Goal: Information Seeking & Learning: Find specific fact

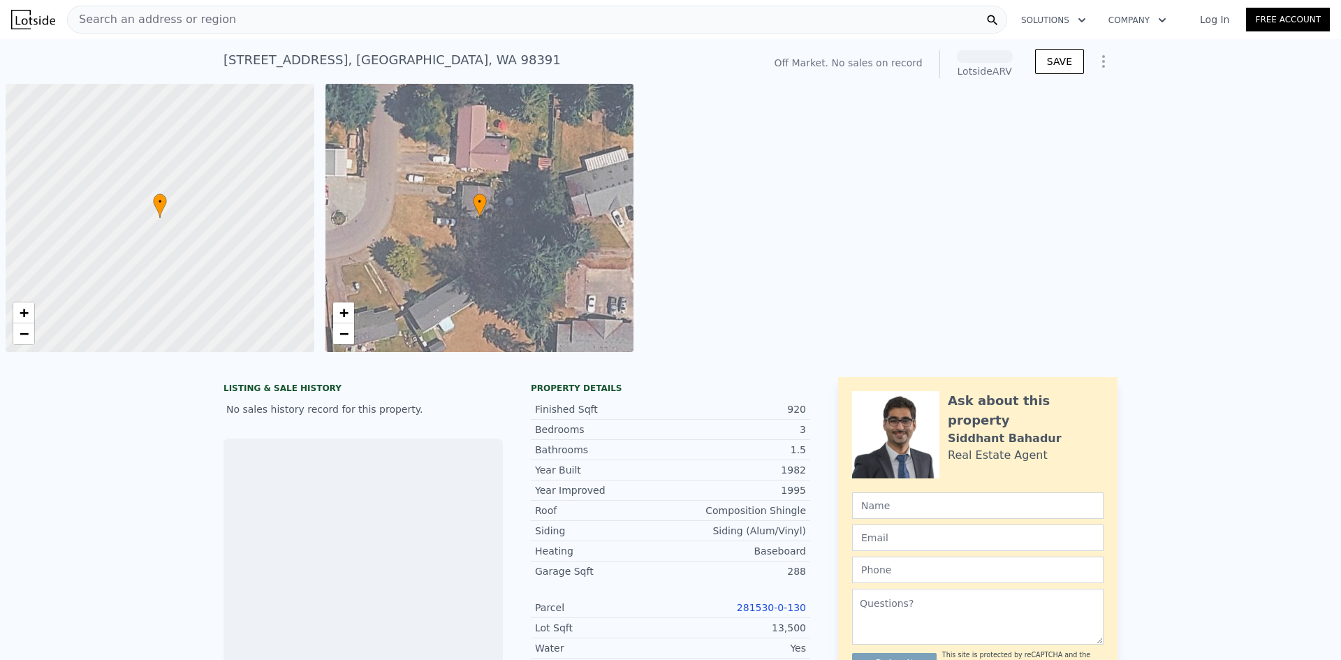
scroll to position [0, 6]
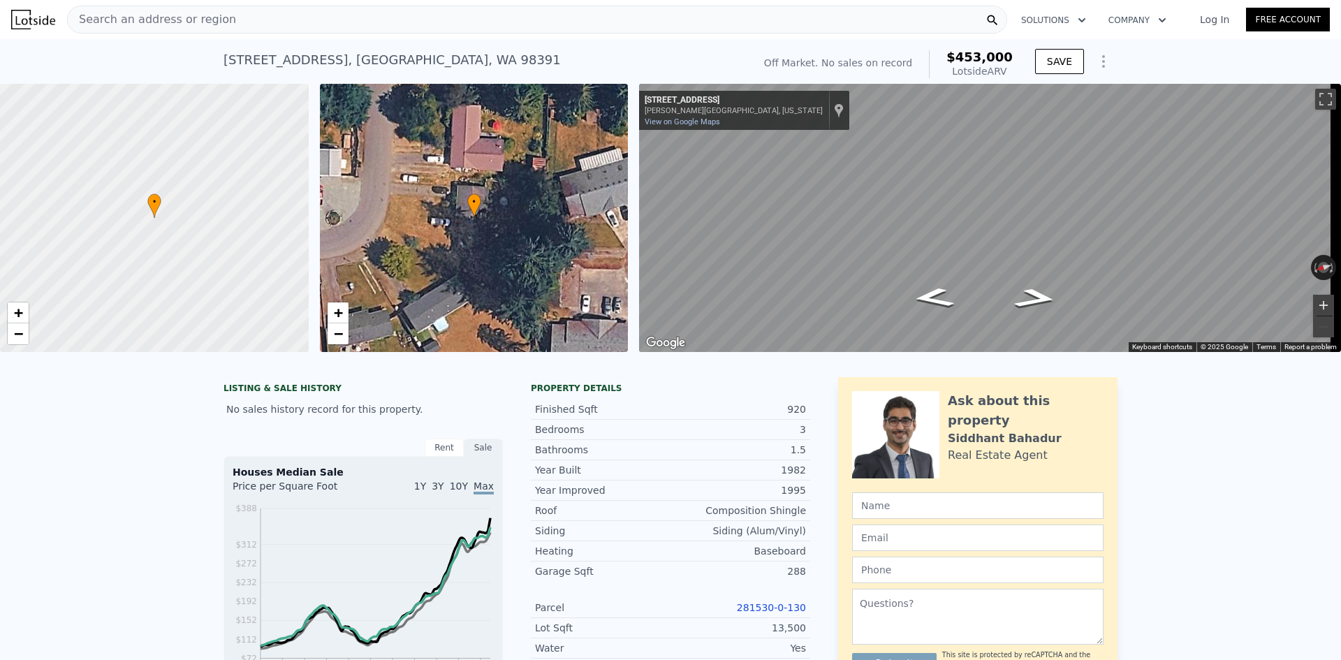
click at [1316, 304] on button "Zoom in" at bounding box center [1323, 305] width 21 height 21
click at [1318, 299] on button "Zoom in" at bounding box center [1323, 305] width 21 height 21
click at [1314, 305] on button "Zoom in" at bounding box center [1323, 305] width 21 height 21
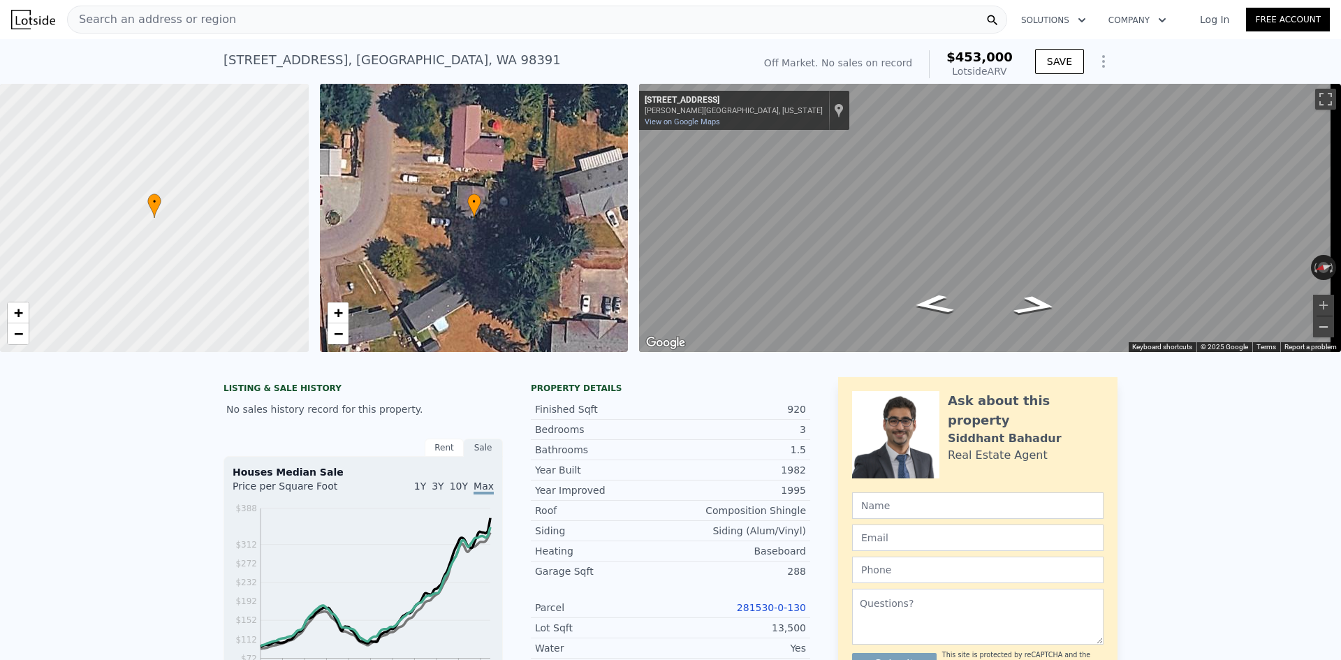
click at [1313, 322] on button "Zoom out" at bounding box center [1323, 326] width 21 height 21
click at [238, 59] on div "12307 212th Ave E , Prairie Ridge , WA 98391" at bounding box center [392, 60] width 337 height 20
copy div "12307 212th Ave E , Prairie Ridge , WA 98391 No sales on record (~ARV $453k )"
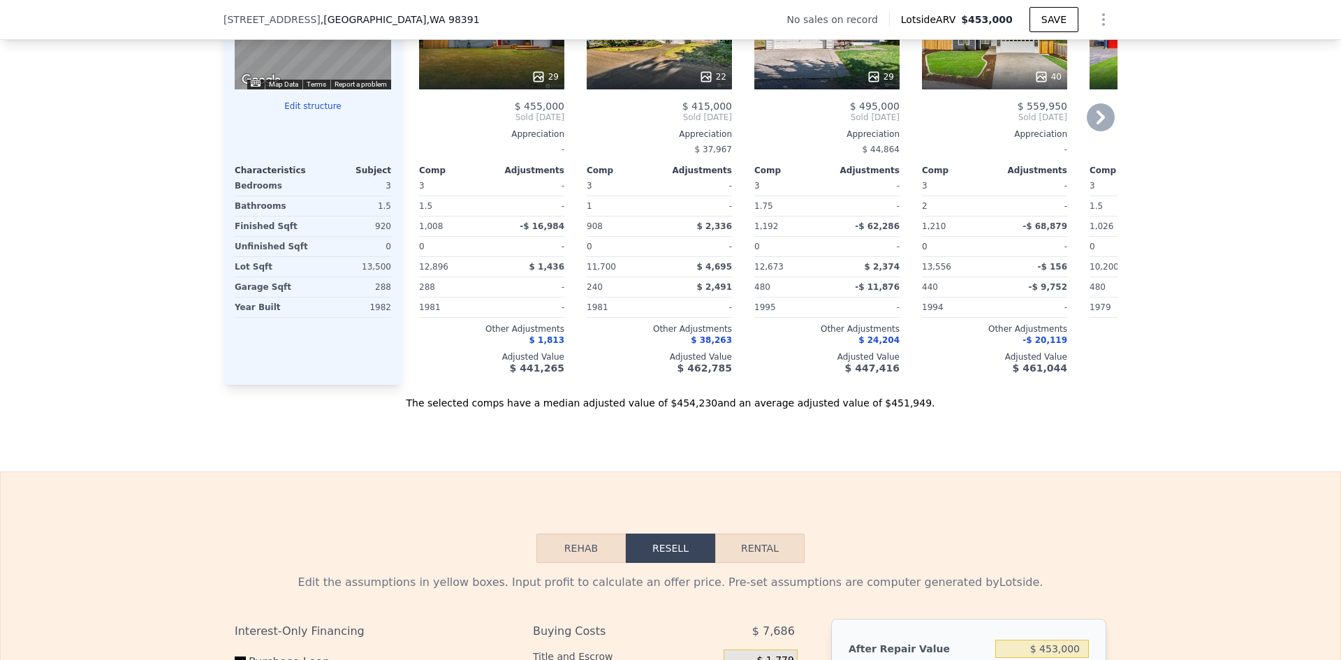
scroll to position [1323, 0]
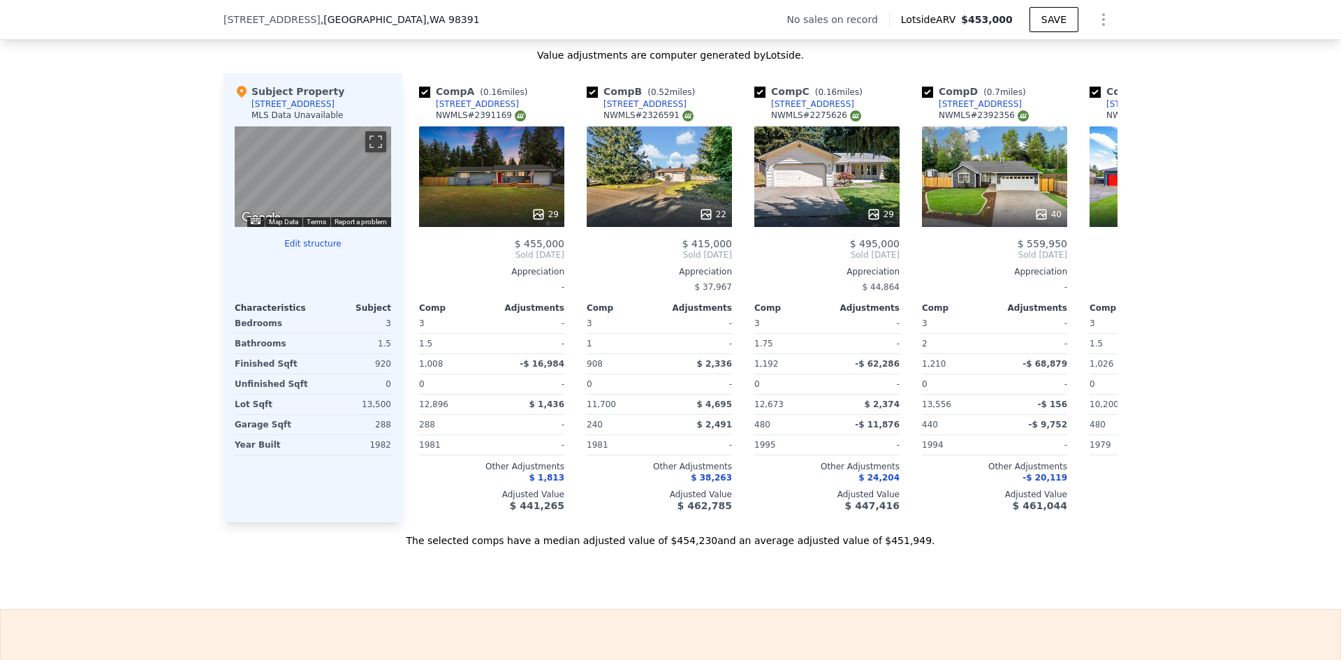
click at [670, 548] on div "The selected comps have a median adjusted value of $454,230 and an average adju…" at bounding box center [671, 535] width 894 height 25
click at [854, 548] on div "The selected comps have a median adjusted value of $454,230 and an average adju…" at bounding box center [671, 535] width 894 height 25
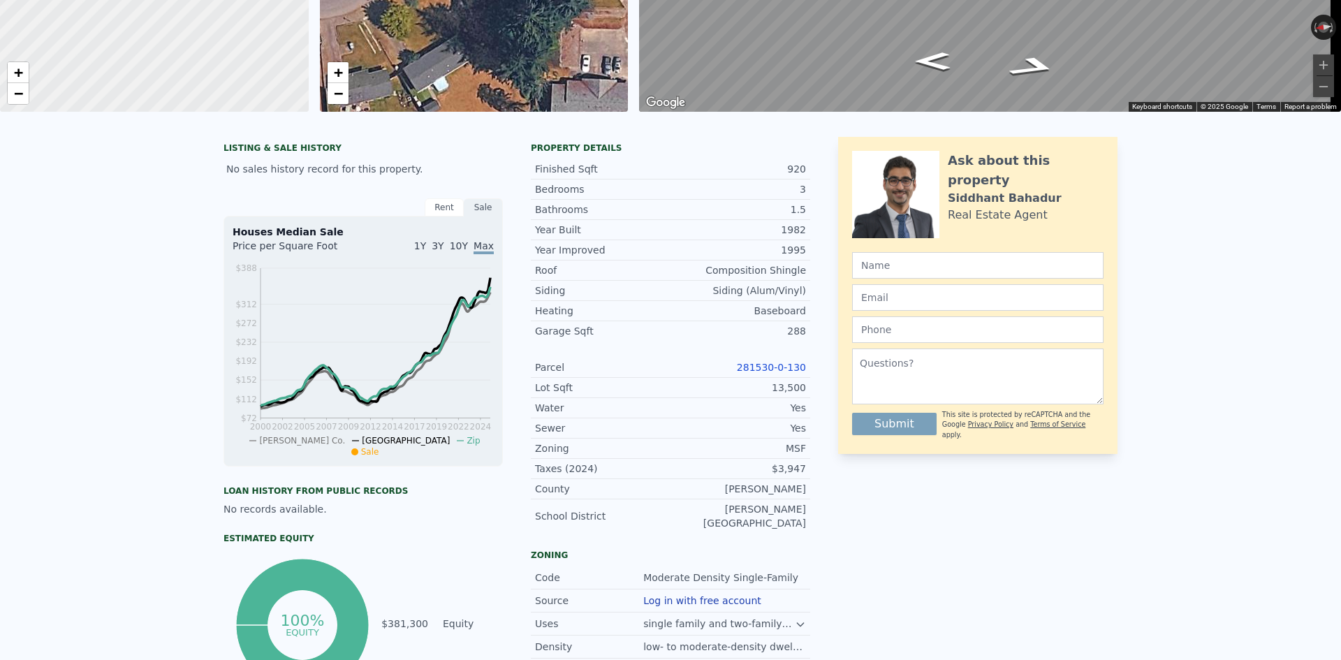
scroll to position [0, 0]
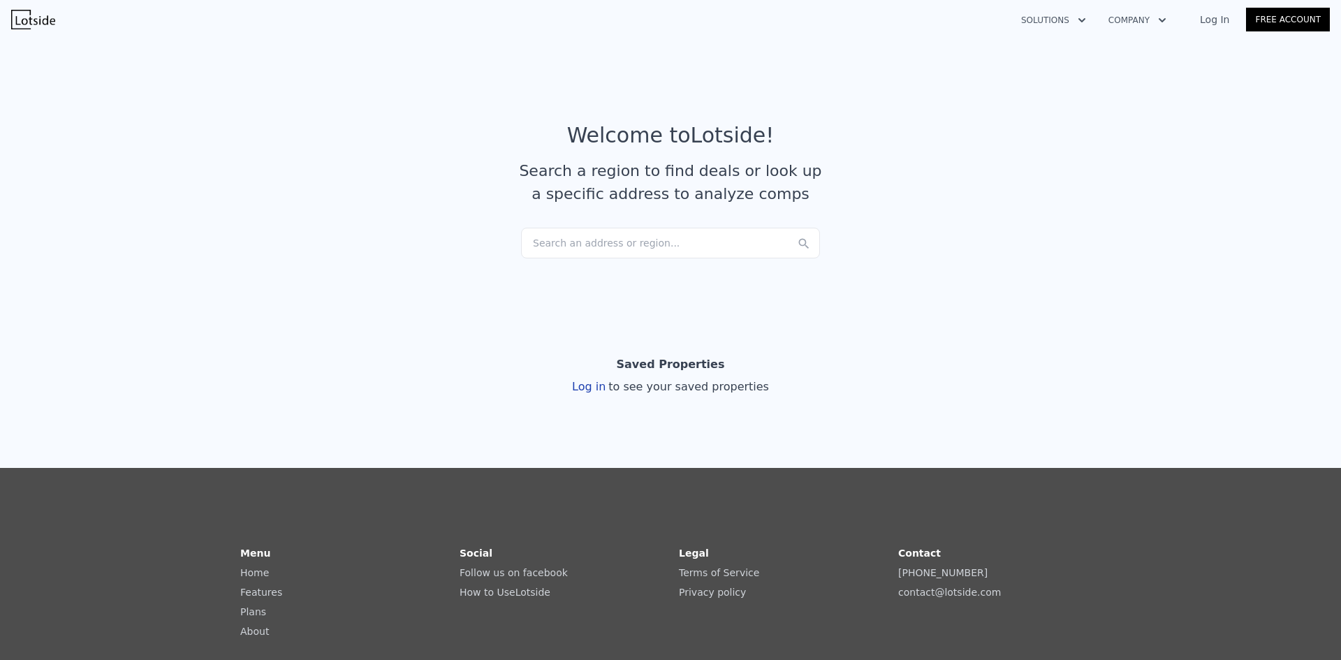
click at [621, 247] on div "Search an address or region..." at bounding box center [670, 243] width 299 height 31
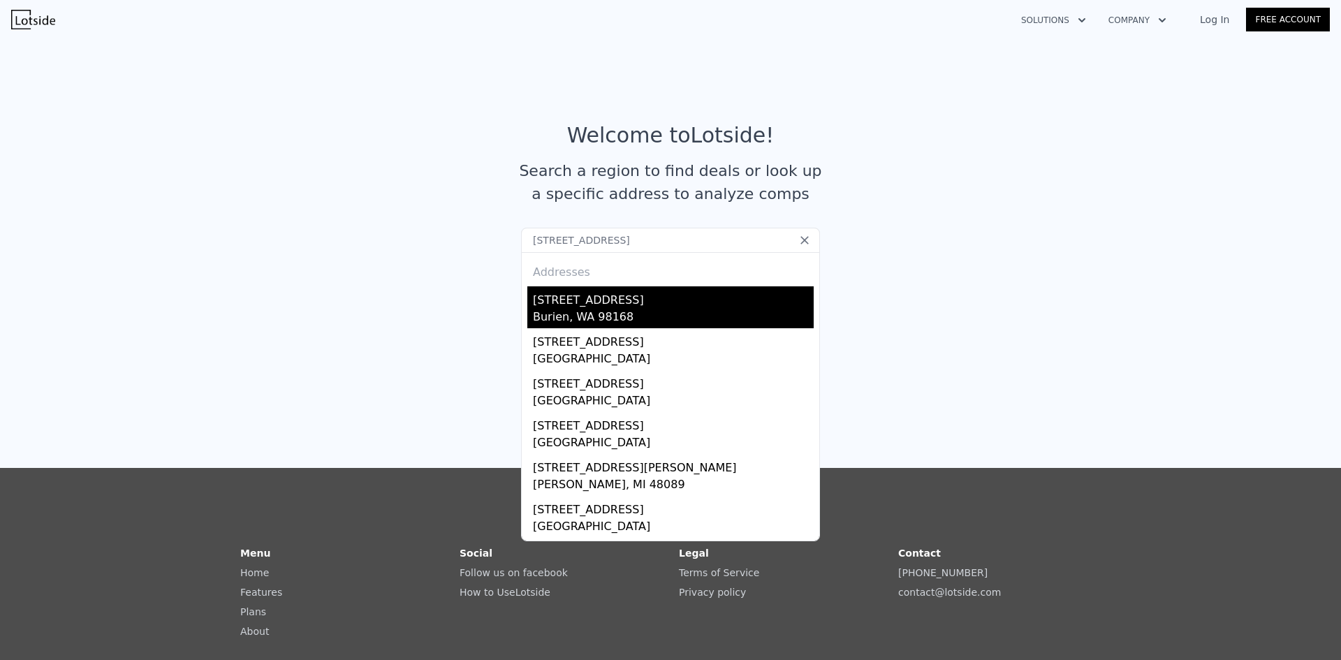
type input "[STREET_ADDRESS]"
click at [669, 307] on div "[STREET_ADDRESS]" at bounding box center [673, 297] width 281 height 22
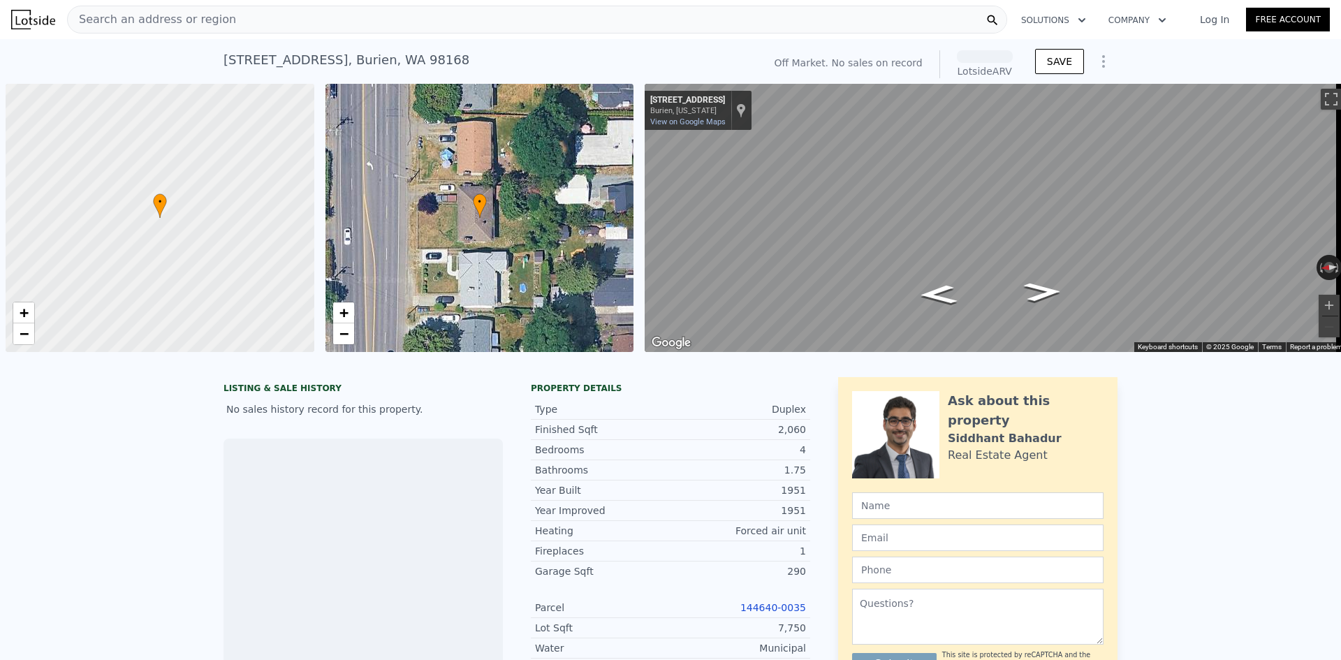
scroll to position [0, 6]
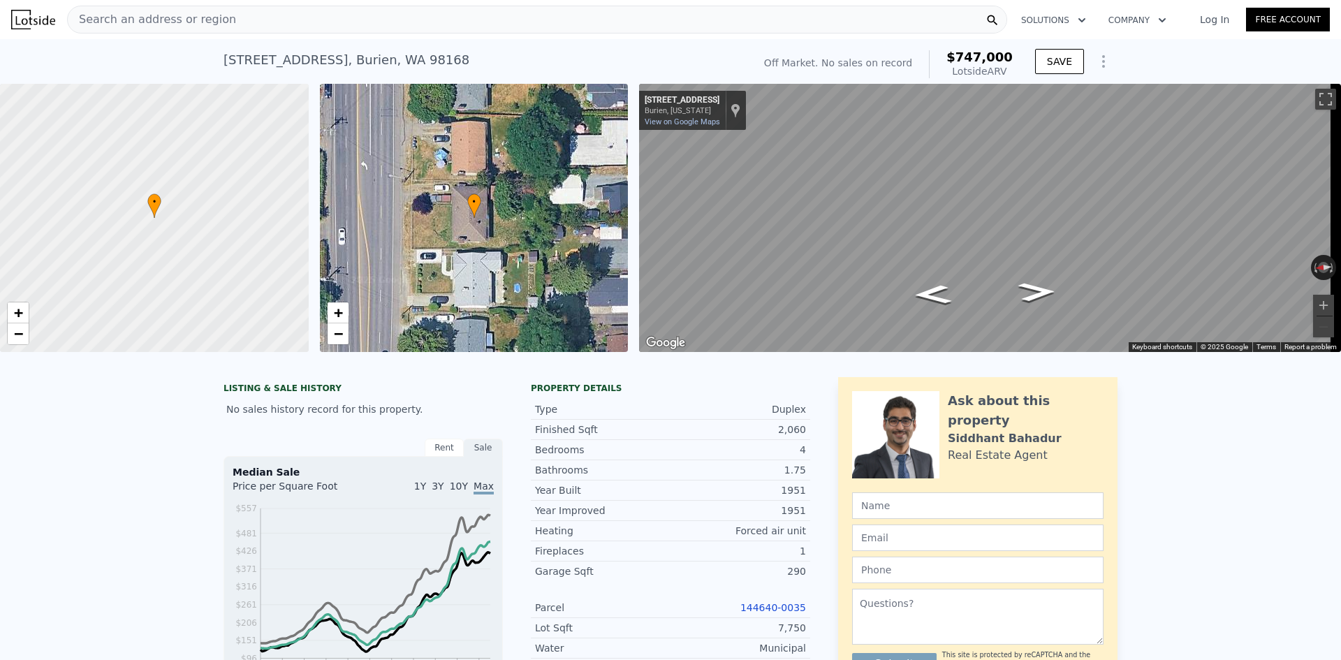
click at [235, 58] on div "12836 1st Ave S , Burien , WA 98168" at bounding box center [347, 60] width 246 height 20
copy div "12836 1st Ave S , Burien , WA 98168 No sales on record (~ARV $747k )"
click at [259, 57] on div "12836 1st Ave S , Burien , WA 98168" at bounding box center [347, 60] width 246 height 20
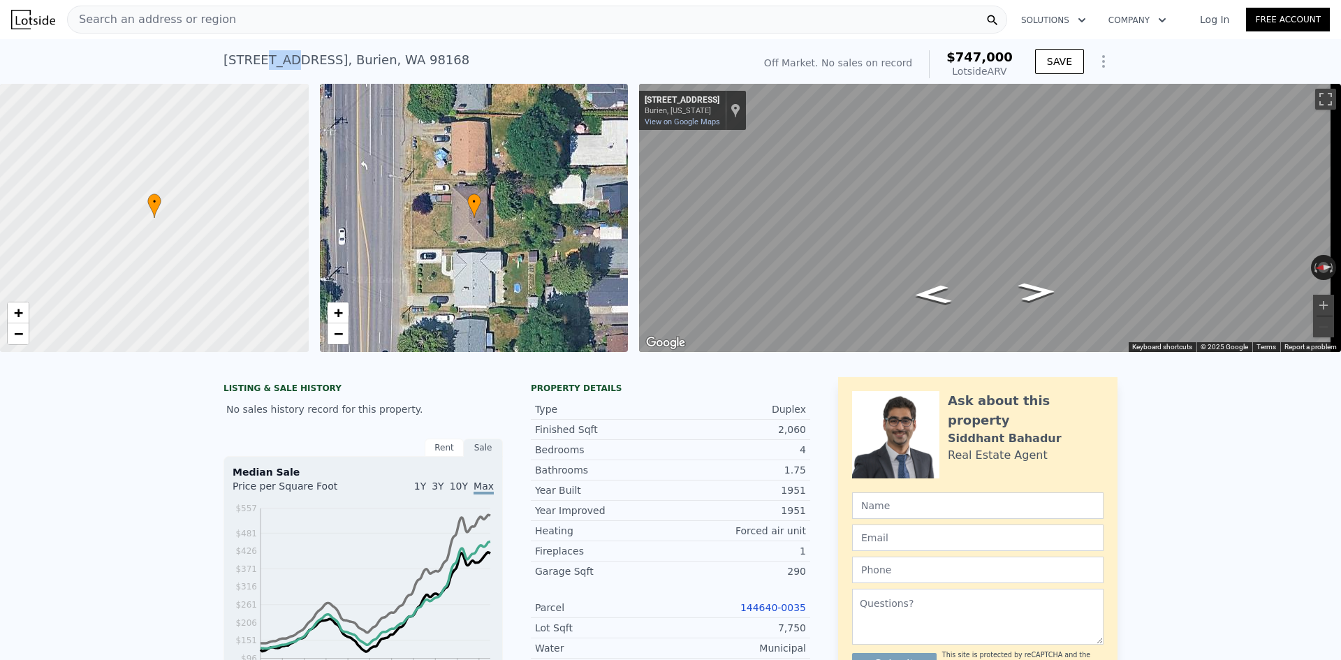
click at [259, 57] on div "12836 1st Ave S , Burien , WA 98168" at bounding box center [347, 60] width 246 height 20
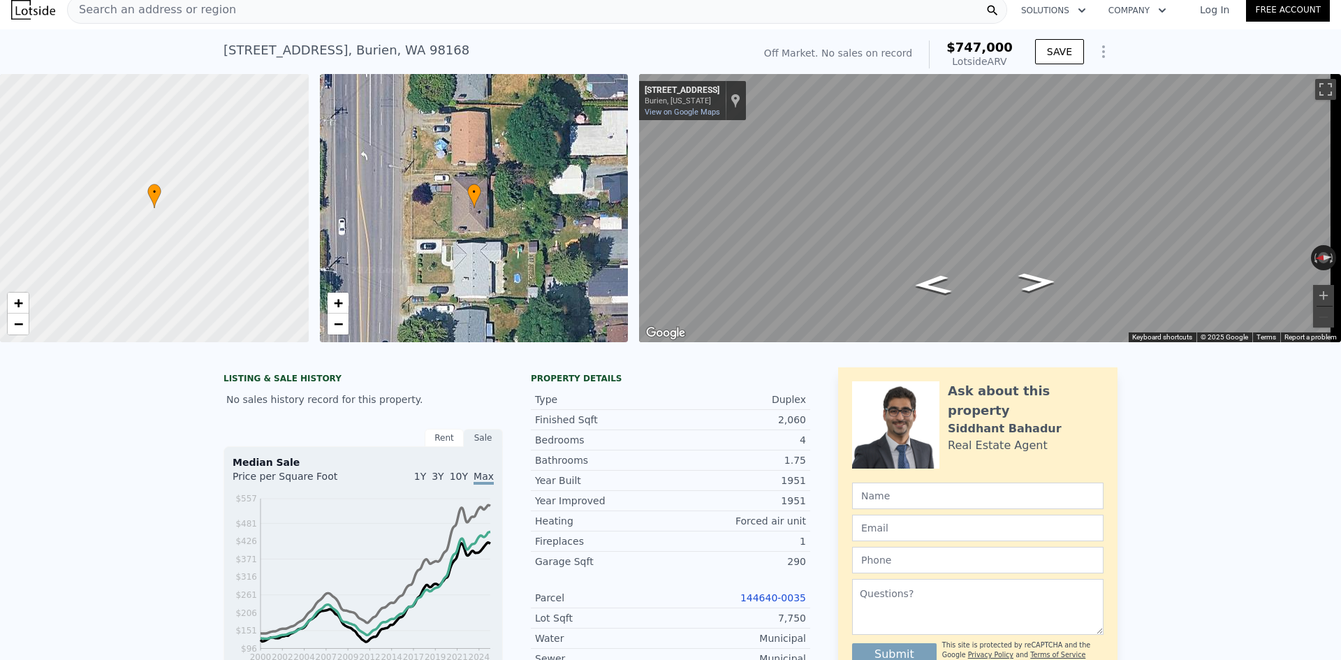
scroll to position [5, 0]
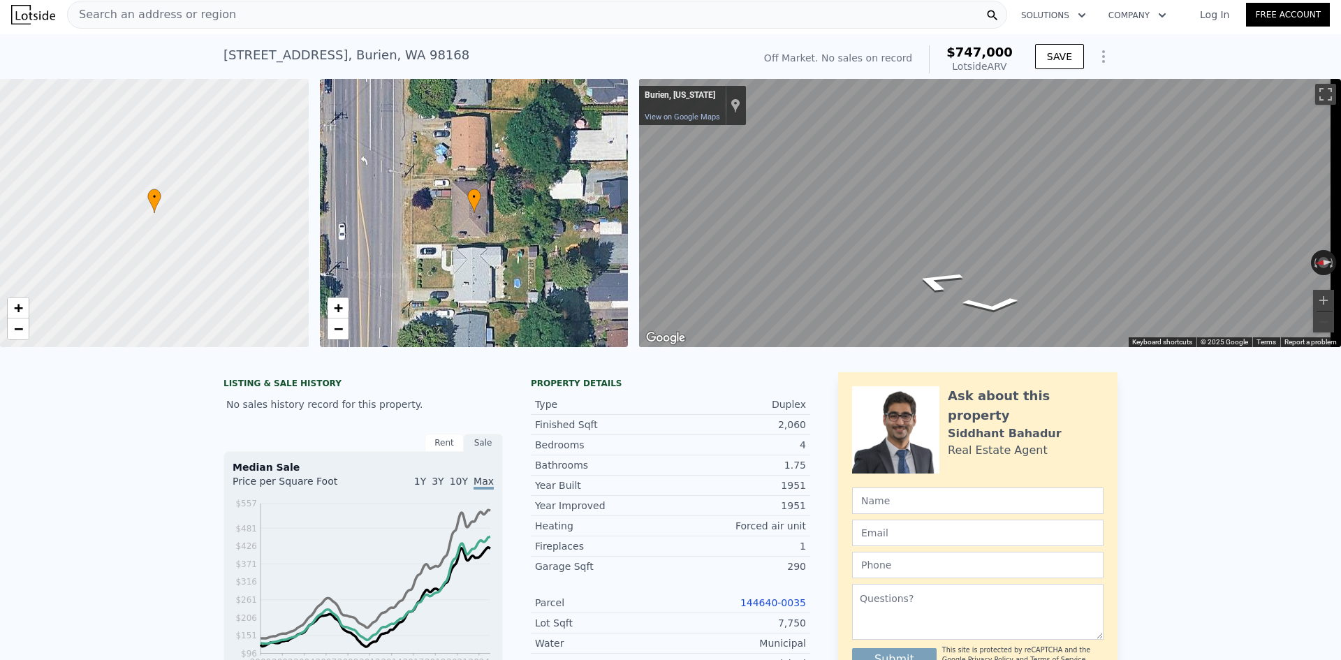
click at [218, 13] on div "Search an address or region" at bounding box center [537, 15] width 940 height 28
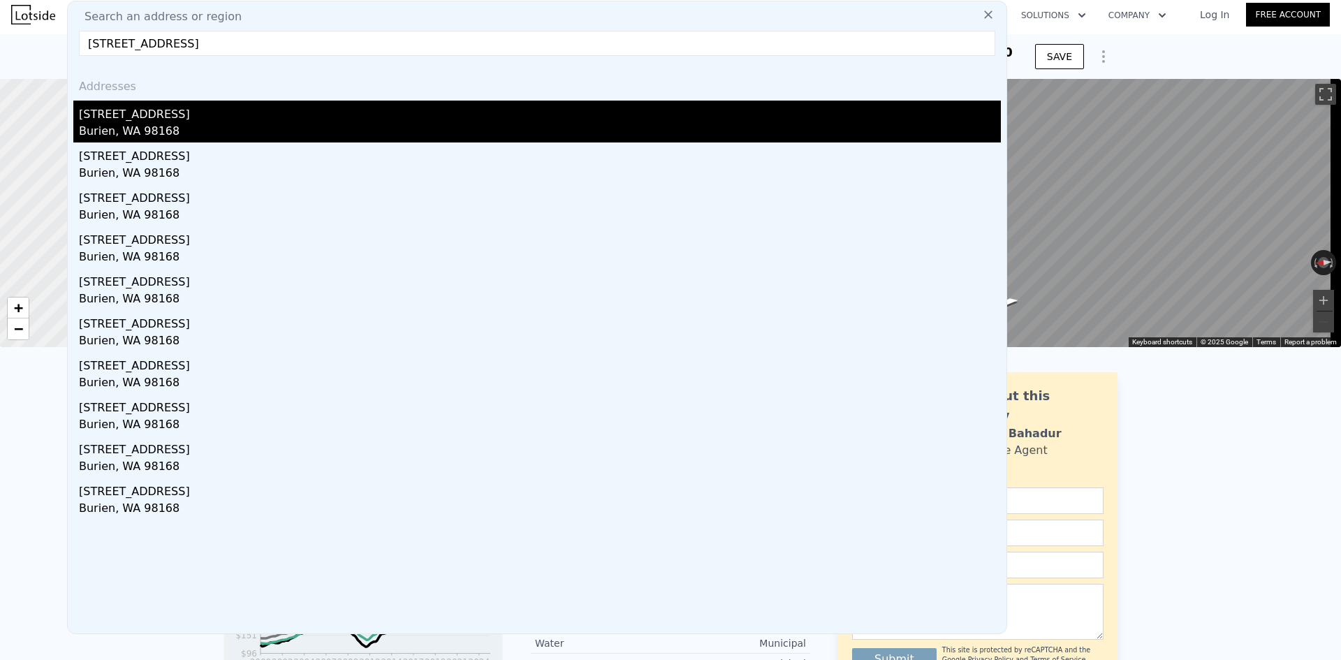
type input "12836 1st Ave S, Burien, WA 98168"
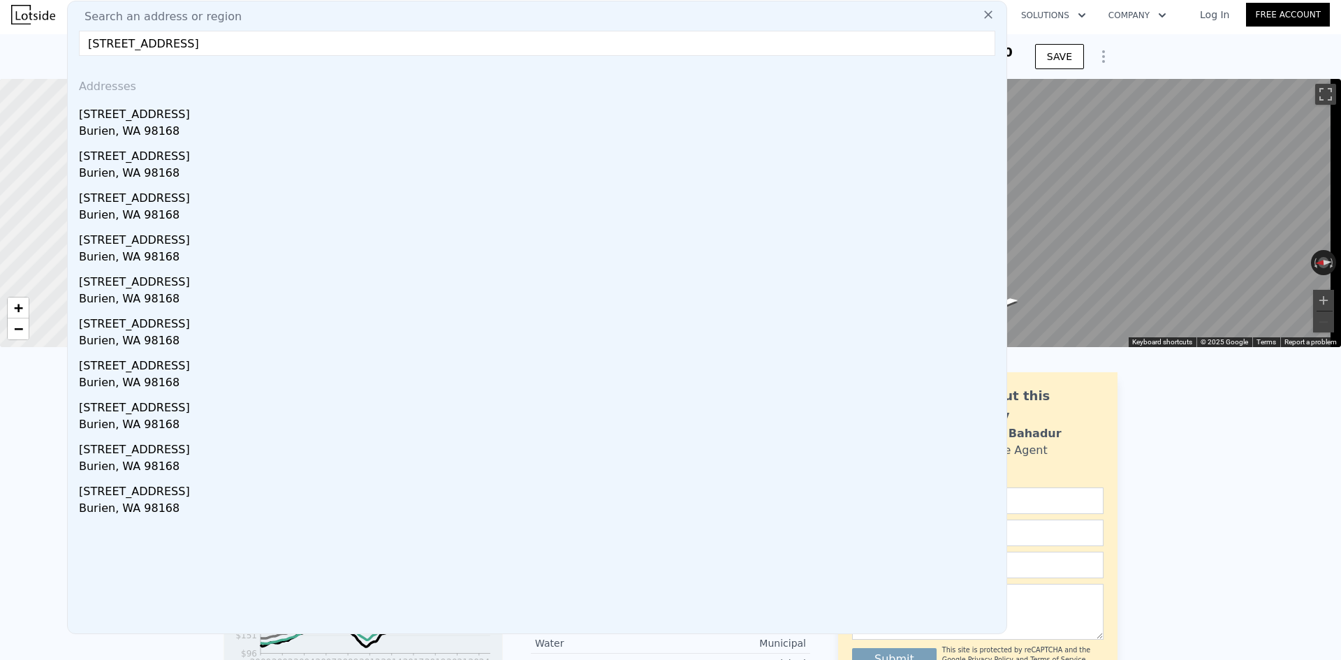
click at [317, 123] on div "Burien, WA 98168" at bounding box center [540, 133] width 922 height 20
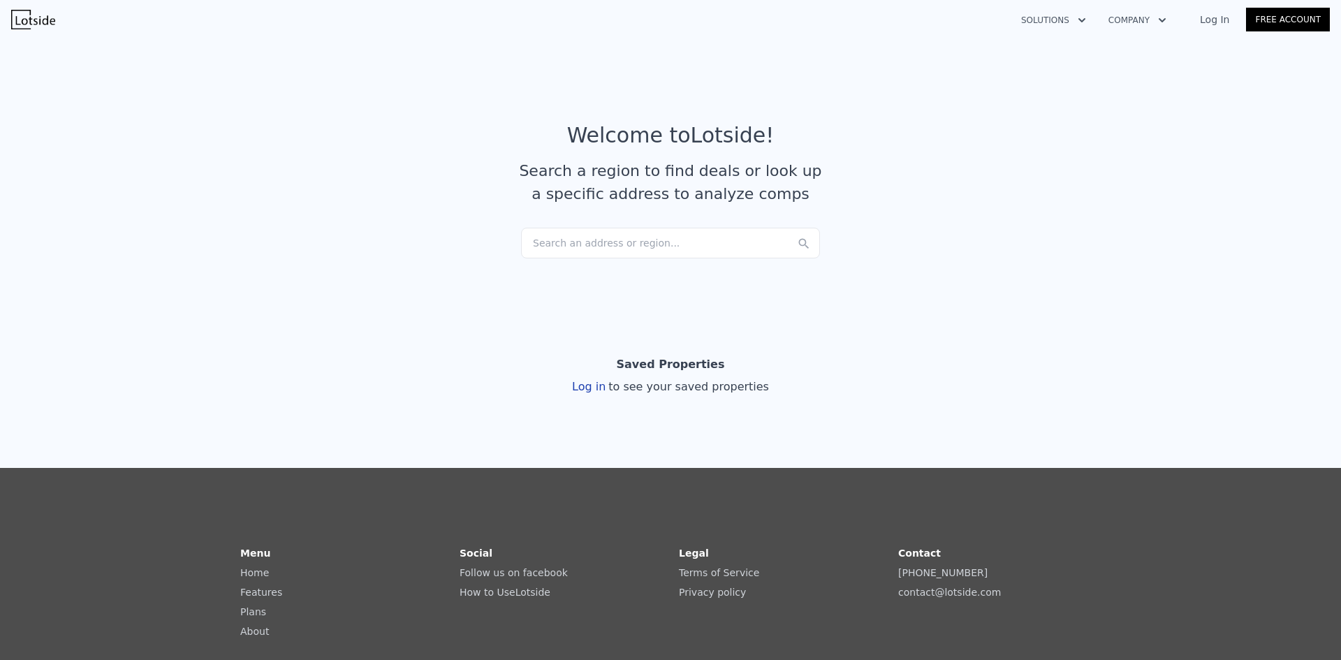
click at [633, 241] on div "Search an address or region..." at bounding box center [670, 243] width 299 height 31
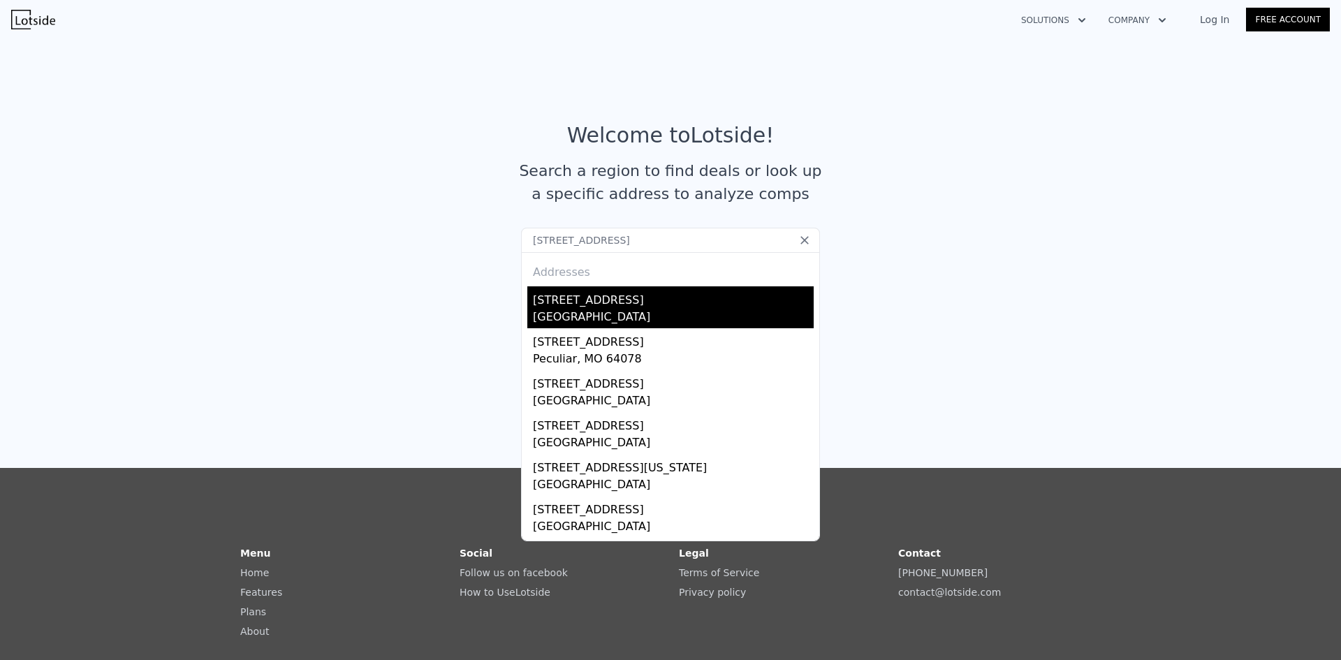
type input "12003 211th Ave E"
click at [656, 301] on div "12003 211th Ave E" at bounding box center [673, 297] width 281 height 22
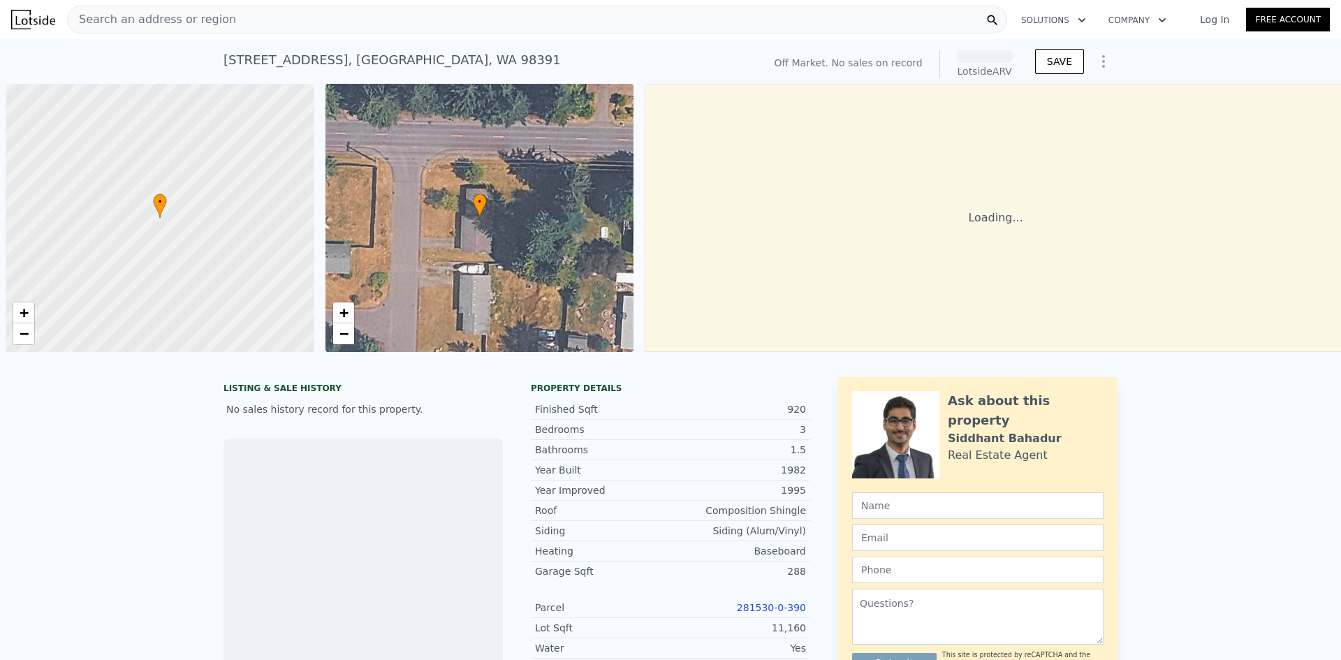
scroll to position [0, 6]
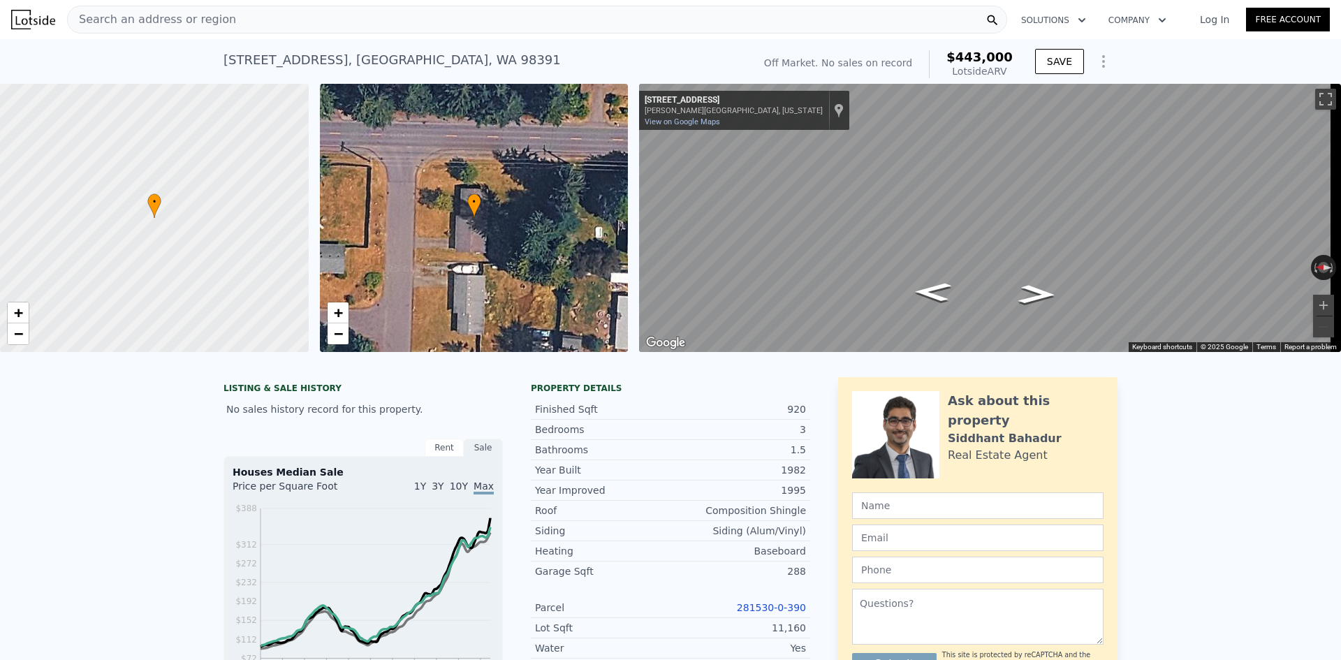
click at [239, 59] on div "12003 211th Ave E , Prairie Ridge , WA 98391" at bounding box center [392, 60] width 337 height 20
copy div "12003 211th Ave E , Prairie Ridge , WA 98391 No sales on record (~ARV $443k )"
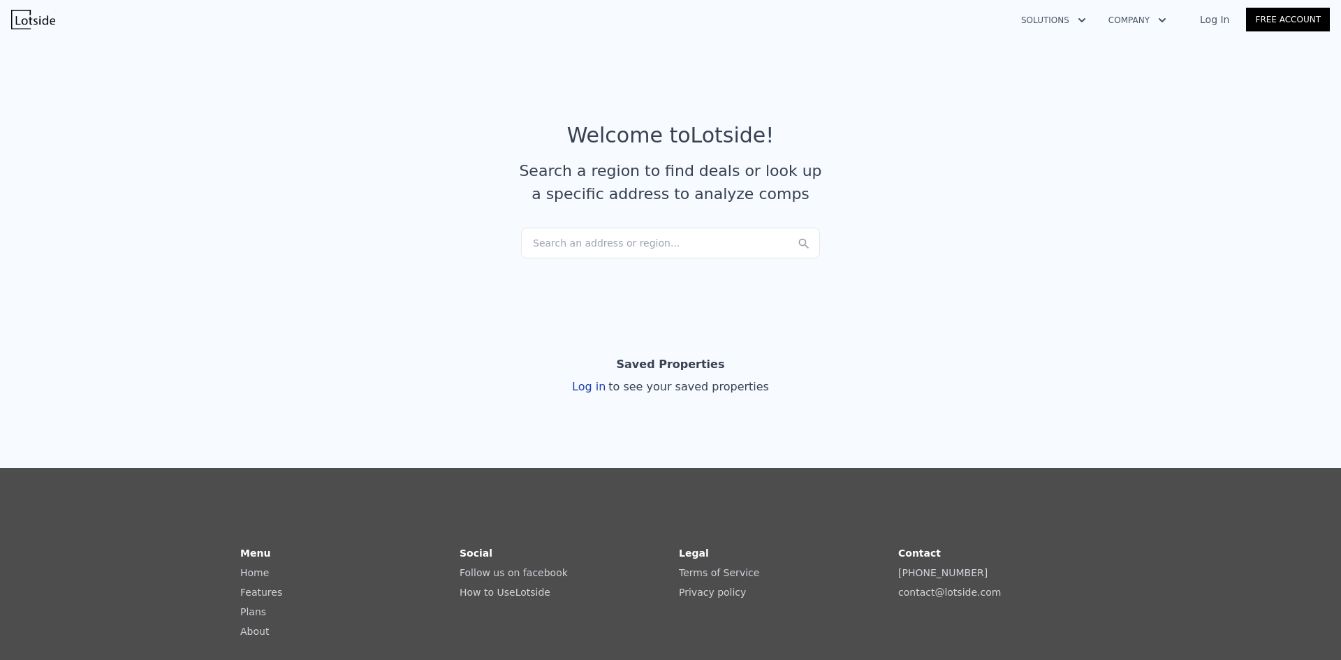
click at [599, 235] on div "Search an address or region..." at bounding box center [670, 243] width 299 height 31
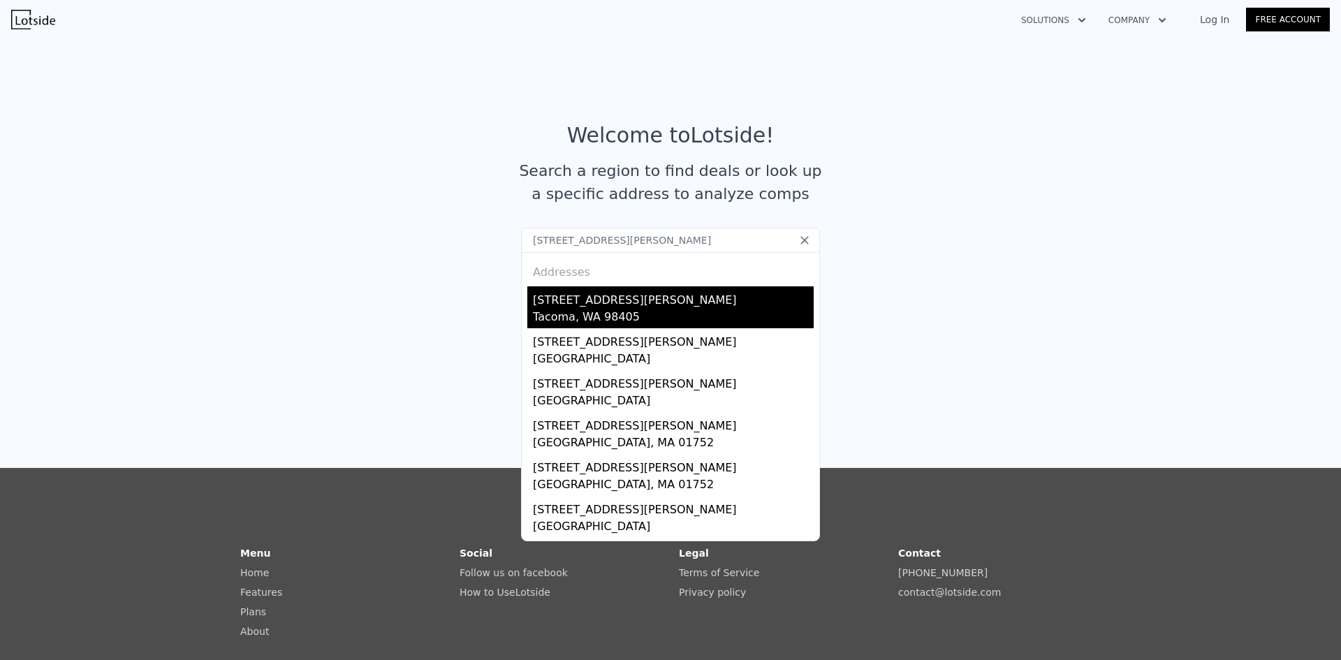
type input "2125 S Hosmer St"
click at [646, 311] on div "Tacoma, WA 98405" at bounding box center [673, 319] width 281 height 20
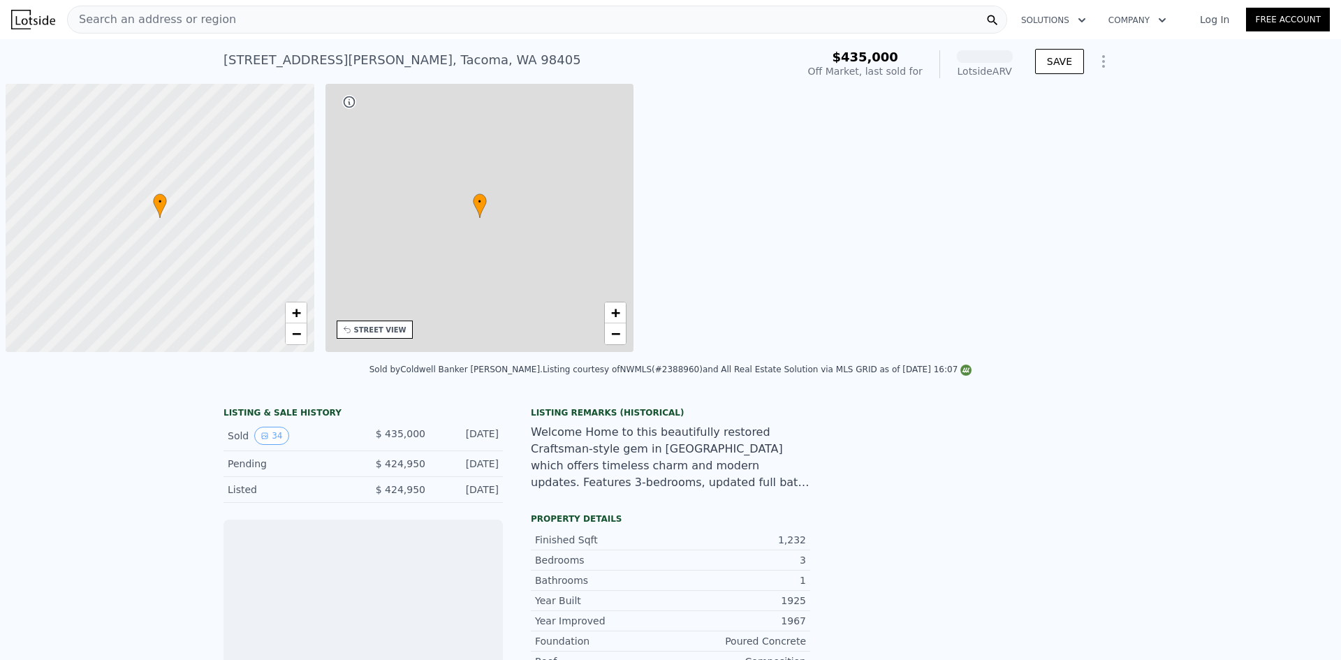
scroll to position [0, 6]
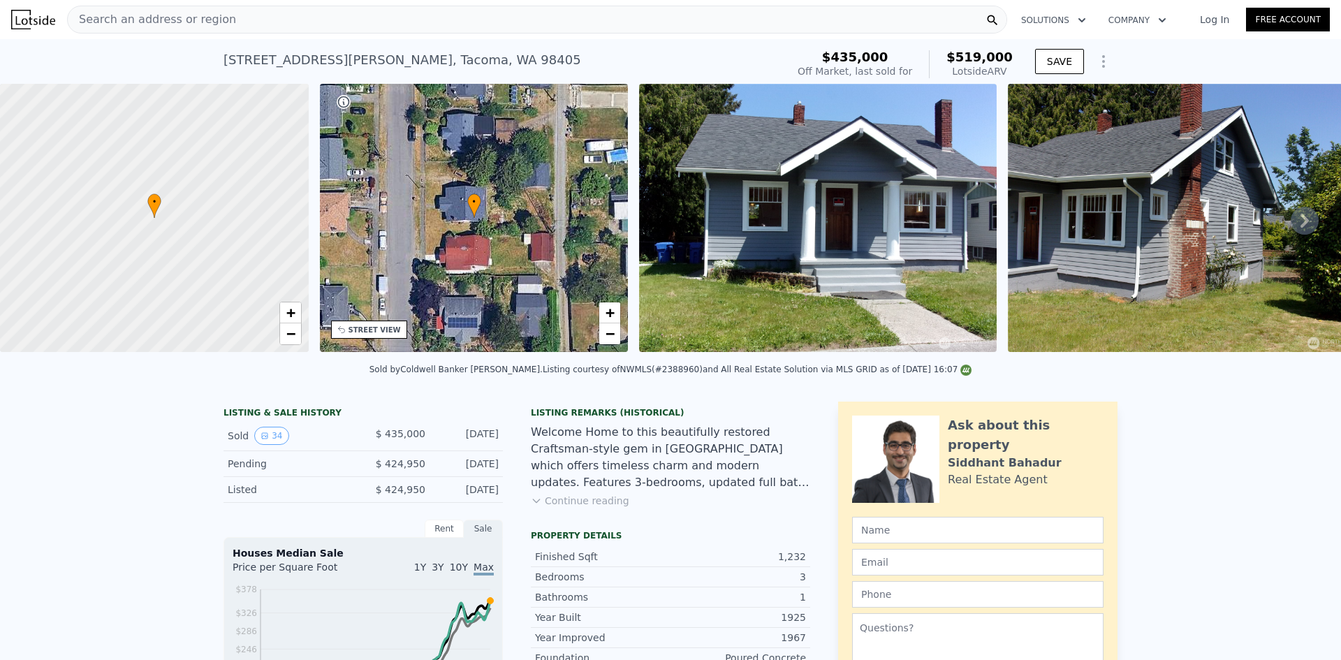
click at [1291, 231] on icon at bounding box center [1305, 221] width 28 height 28
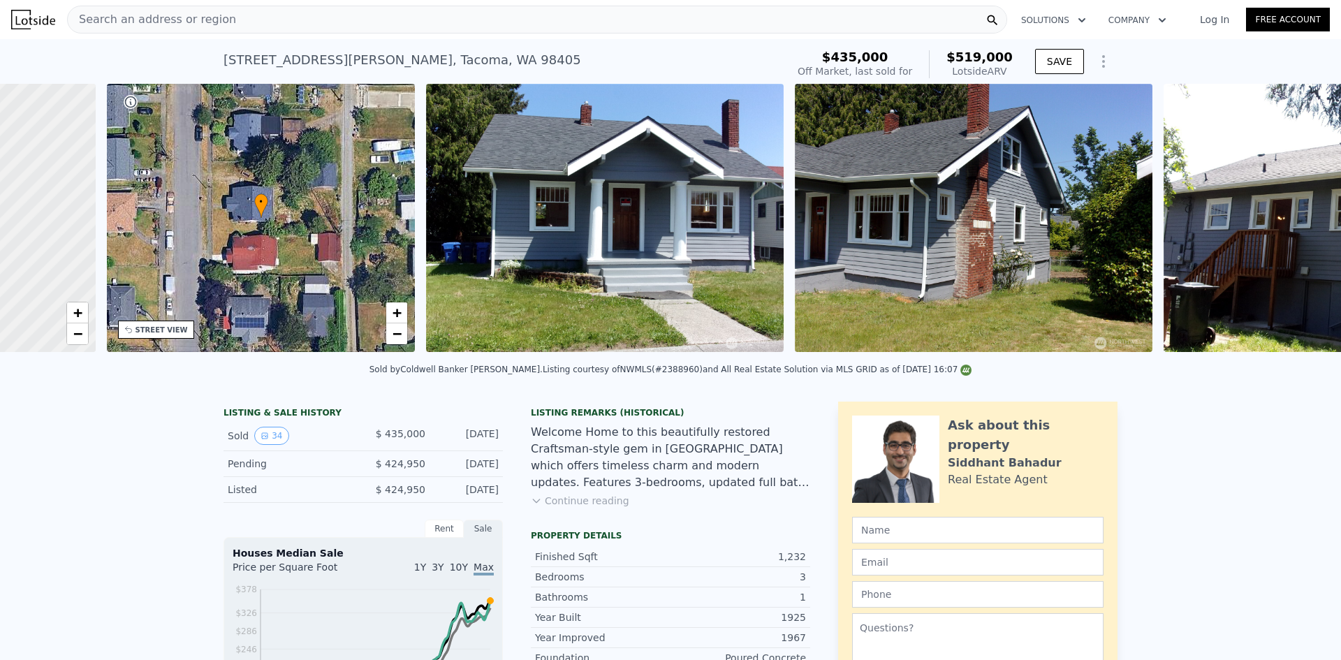
scroll to position [0, 326]
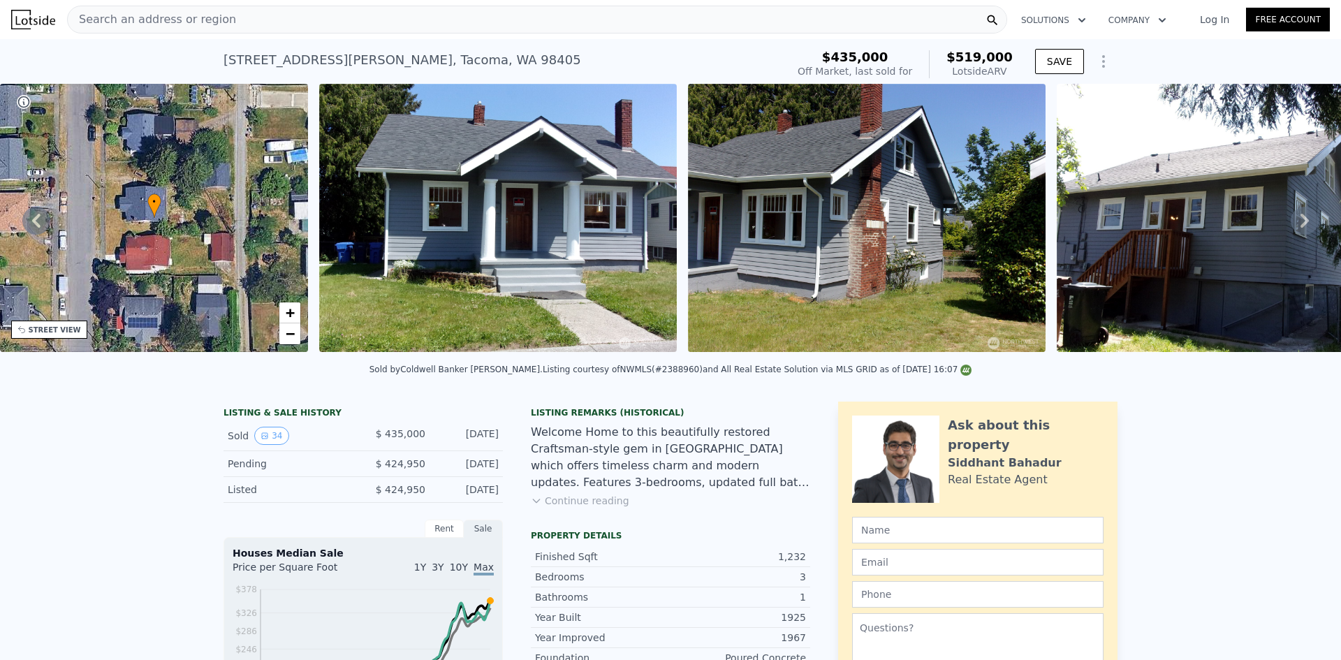
click at [226, 57] on div "2125 S Hosmer St , Tacoma , WA 98405" at bounding box center [403, 60] width 358 height 20
copy div "2125 S Hosmer St , Tacoma , WA 98405 Sold Jul 2025 for $435k (~ARV $519k )"
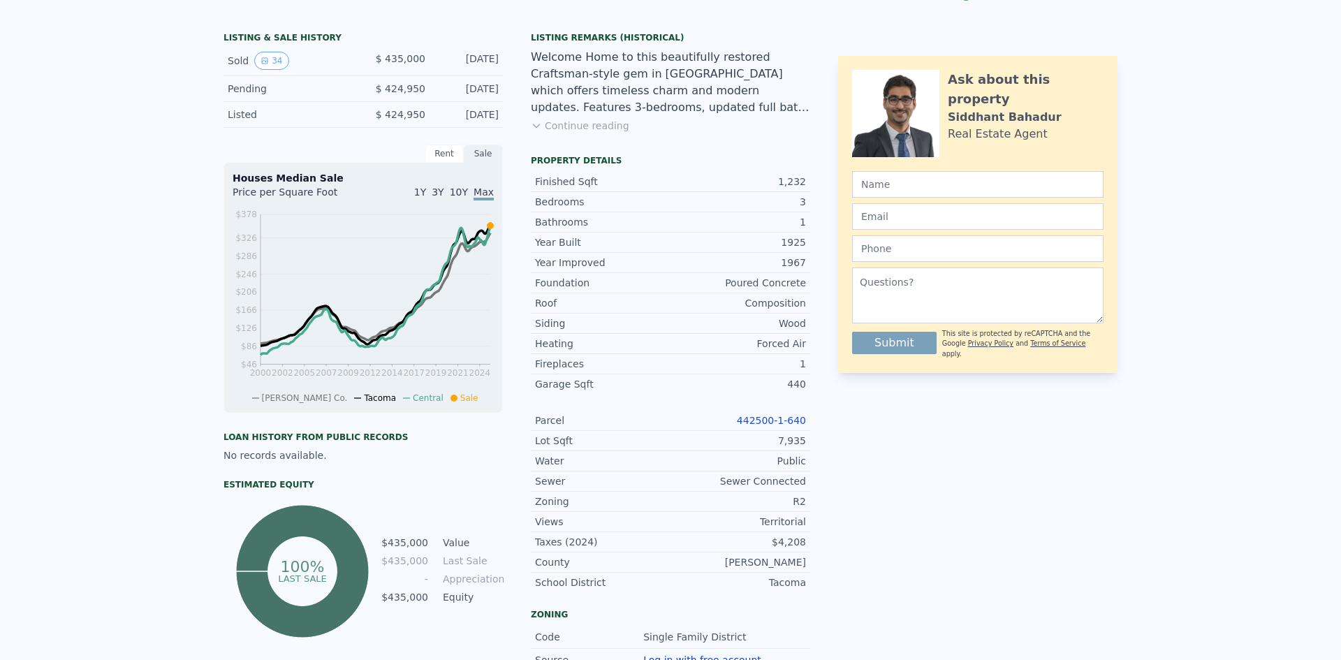
scroll to position [0, 0]
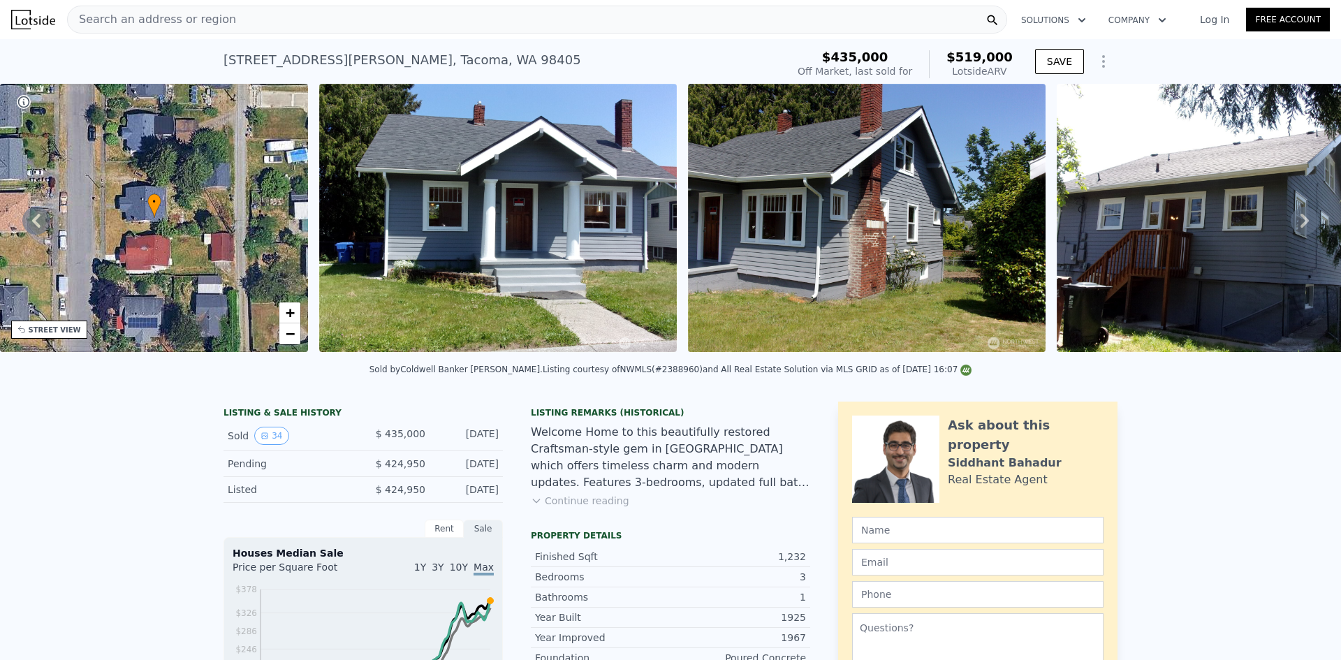
click at [377, 63] on div "2125 S Hosmer St , Tacoma , WA 98405" at bounding box center [403, 60] width 358 height 20
copy div "2125 S Hosmer St , Tacoma , WA 98405 Sold Jul 2025 for $435k (~ARV $519k )"
click at [485, 55] on div "2125 S Hosmer St , Tacoma , WA 98405 Sold Jul 2025 for $435k (~ARV $519k )" at bounding box center [503, 64] width 558 height 39
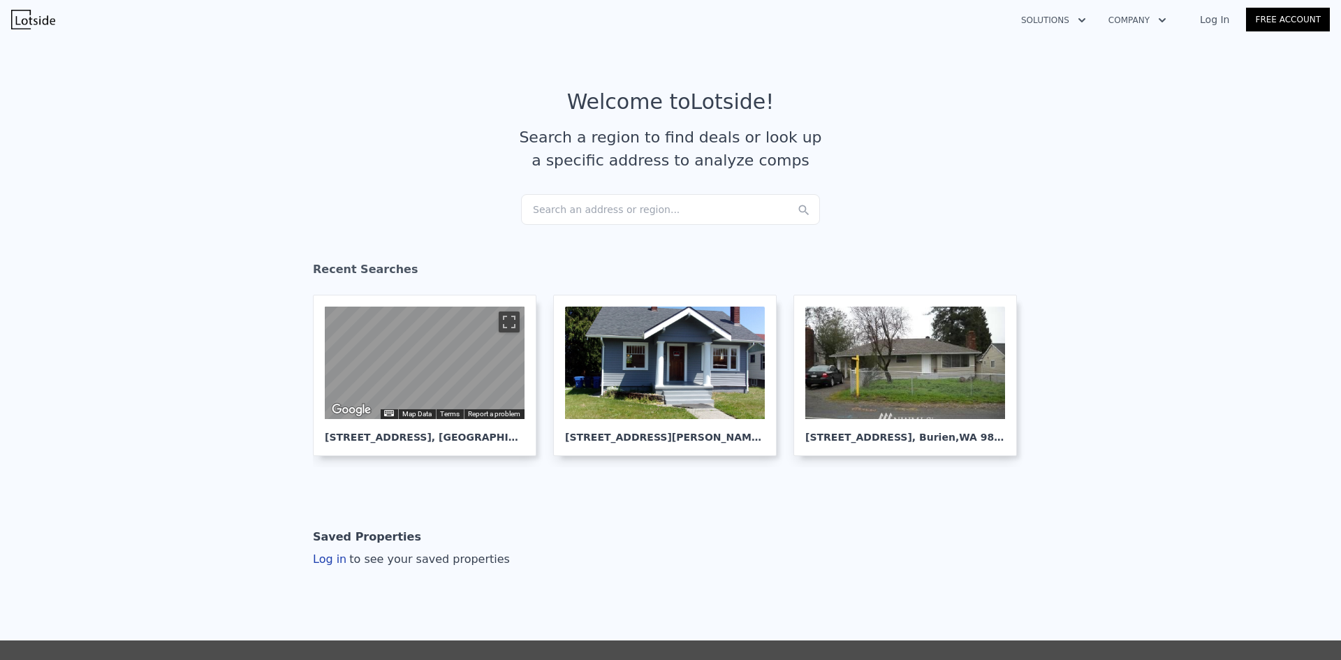
click at [676, 194] on div "Search an address or region..." at bounding box center [670, 209] width 299 height 31
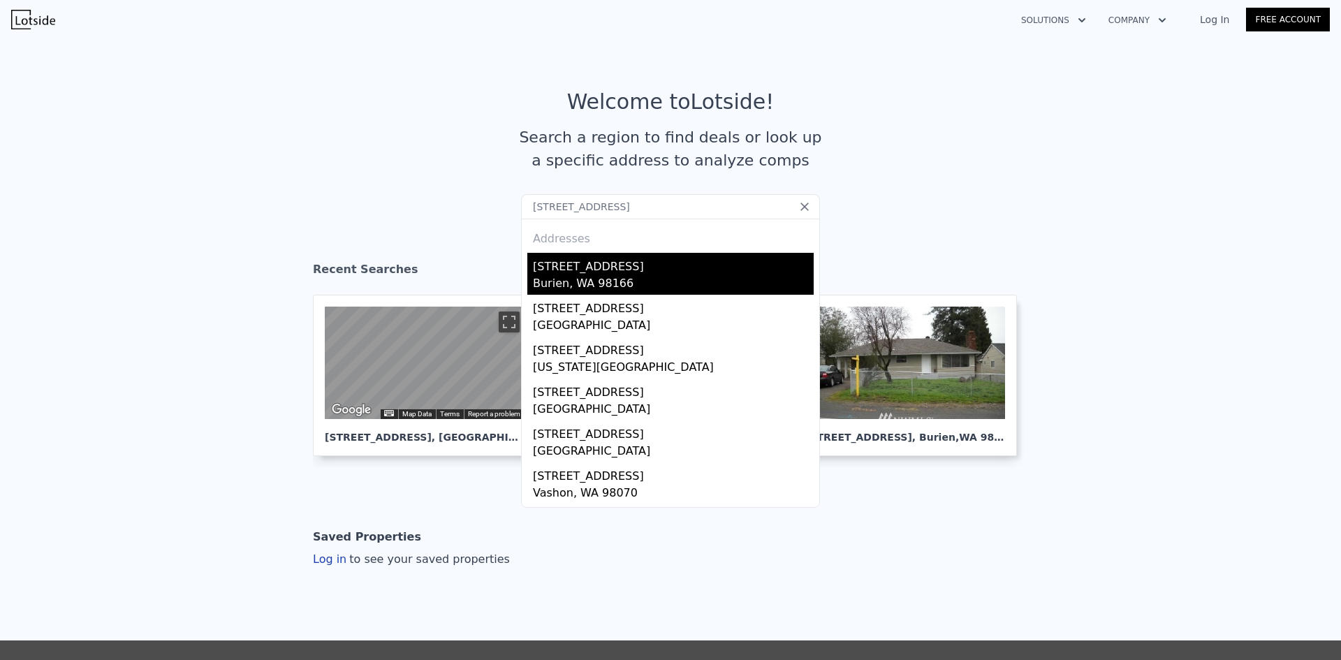
type input "[STREET_ADDRESS]"
click at [665, 259] on div "[STREET_ADDRESS]" at bounding box center [673, 264] width 281 height 22
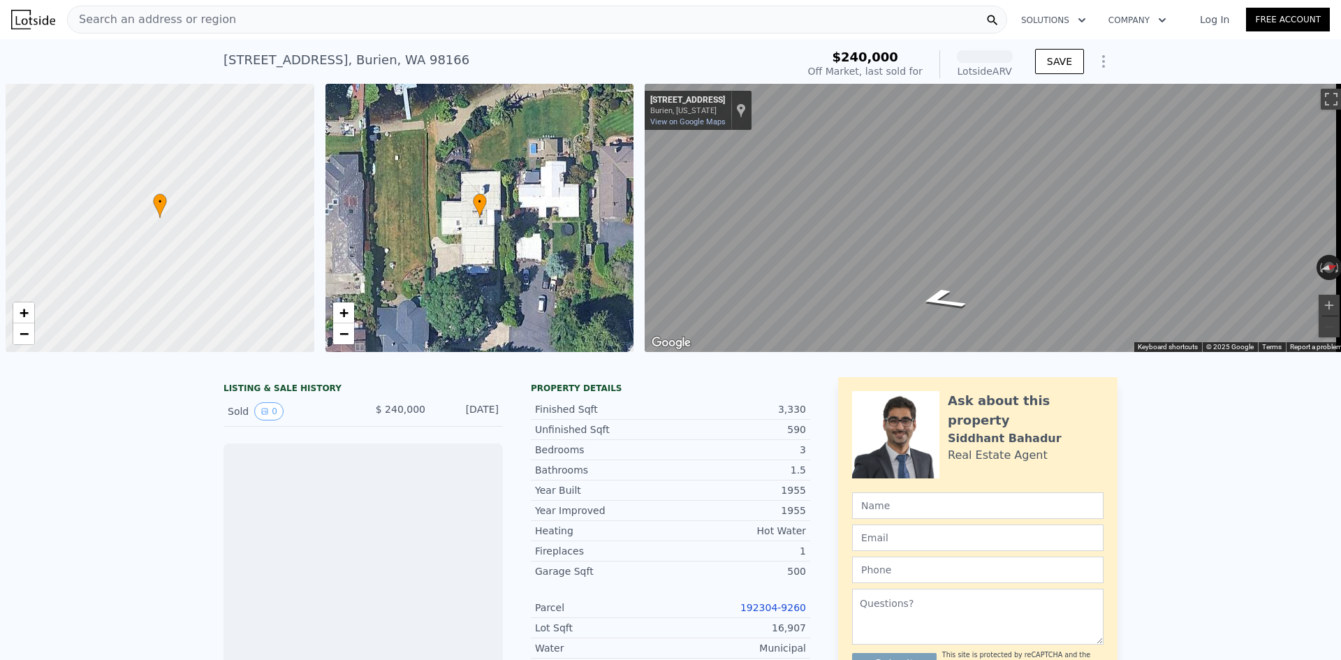
scroll to position [0, 6]
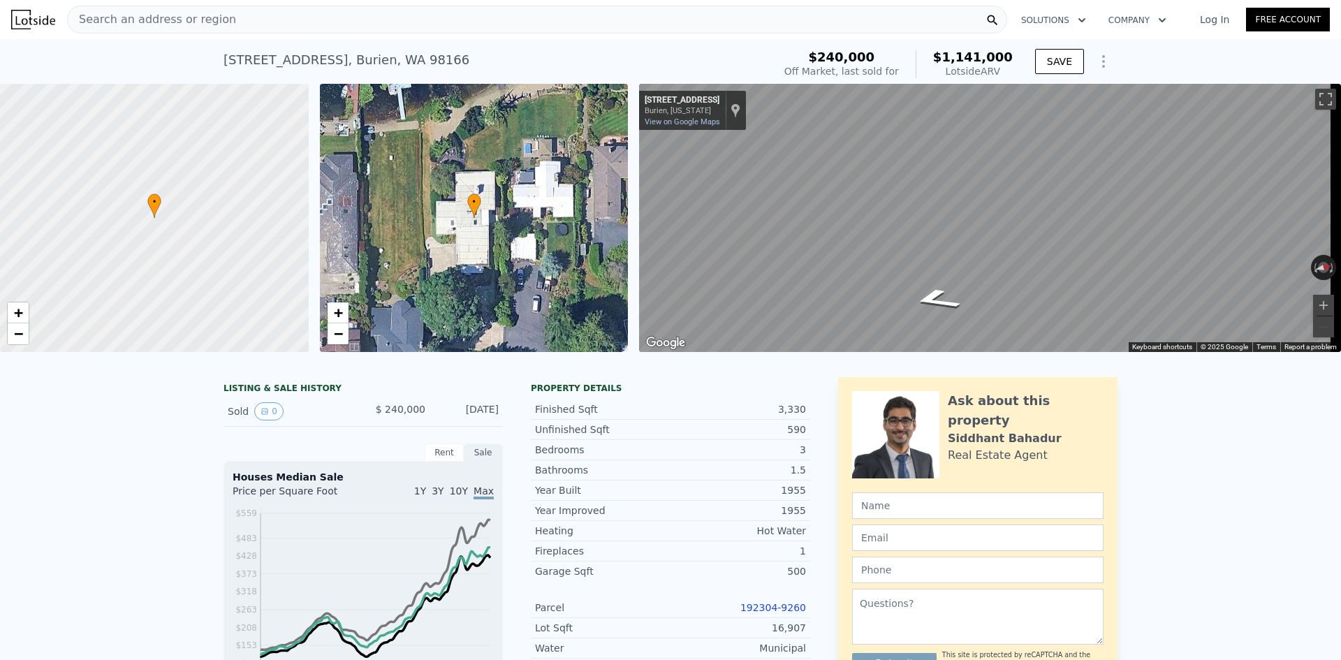
click at [354, 68] on div "15705 14th Ave SW , Burien , WA 98166" at bounding box center [347, 60] width 246 height 20
click at [354, 61] on div "15705 14th Ave SW , Burien , WA 98166" at bounding box center [347, 60] width 246 height 20
copy div "15705 14th Ave SW , Burien , WA 98166 Sold Aug 1989 for $240k (~ARV $1.141m )"
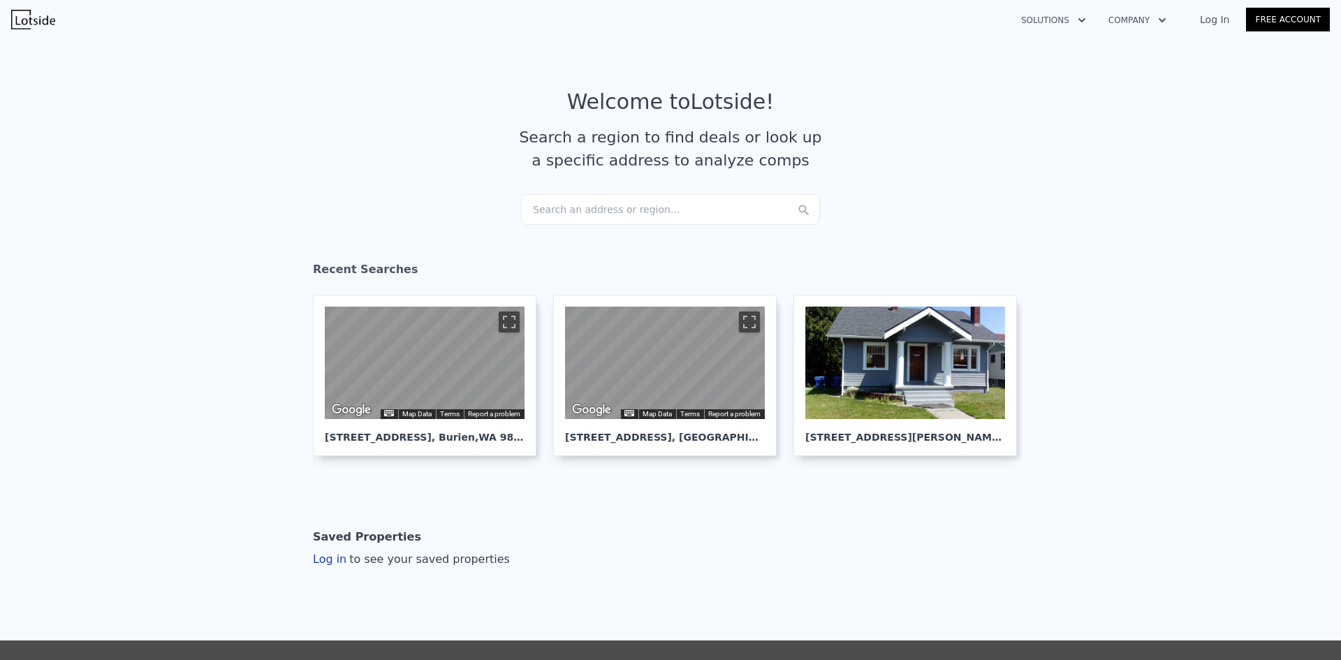
click at [603, 206] on div "Search an address or region..." at bounding box center [670, 209] width 299 height 31
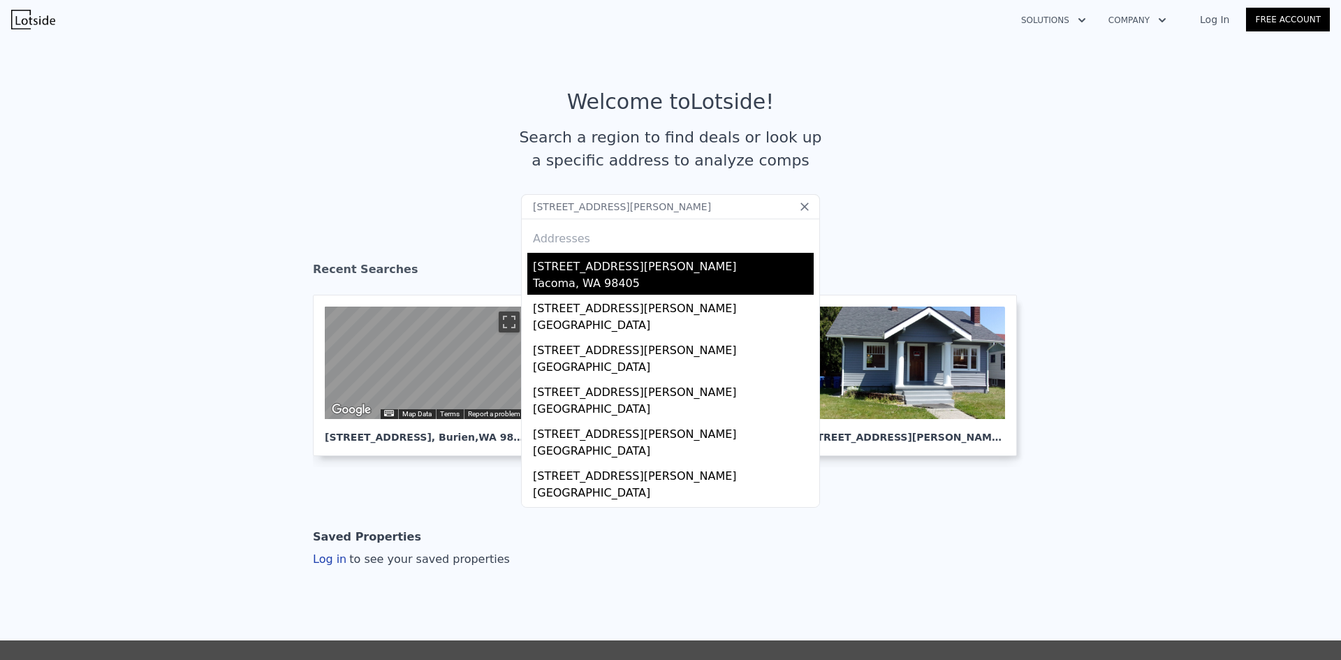
type input "2144 S Ainsworth Ave"
click at [667, 279] on div "Tacoma, WA 98405" at bounding box center [673, 285] width 281 height 20
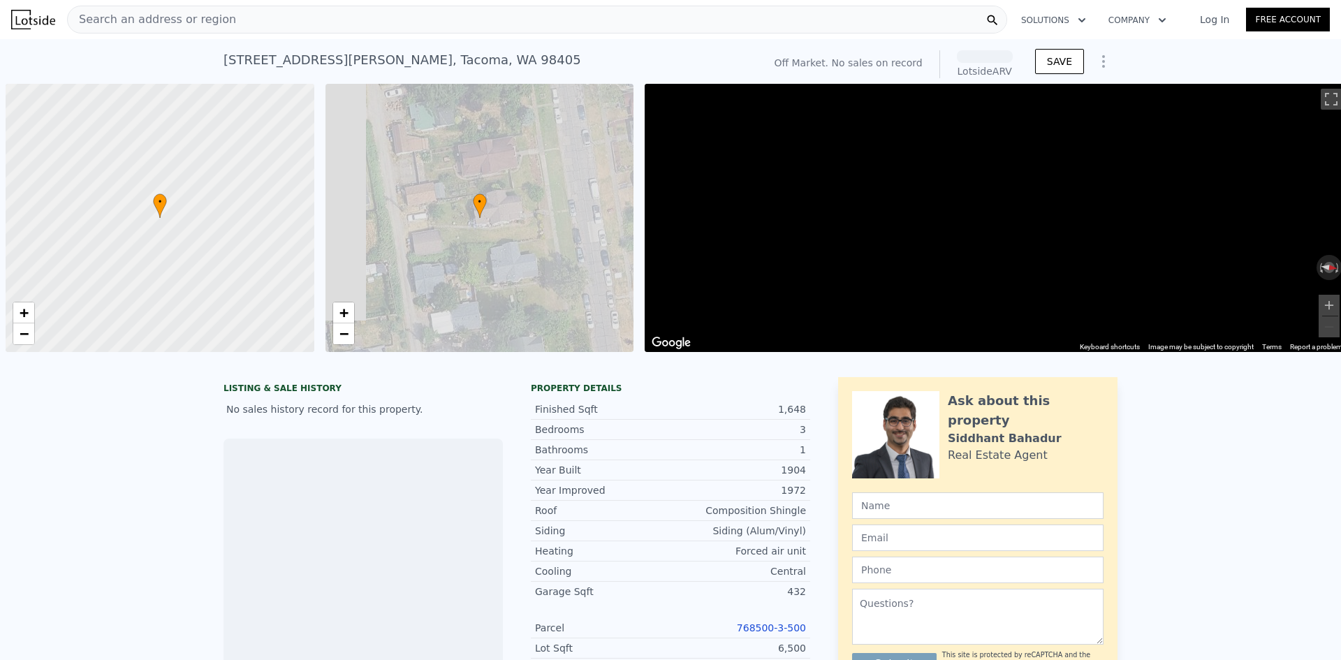
scroll to position [0, 6]
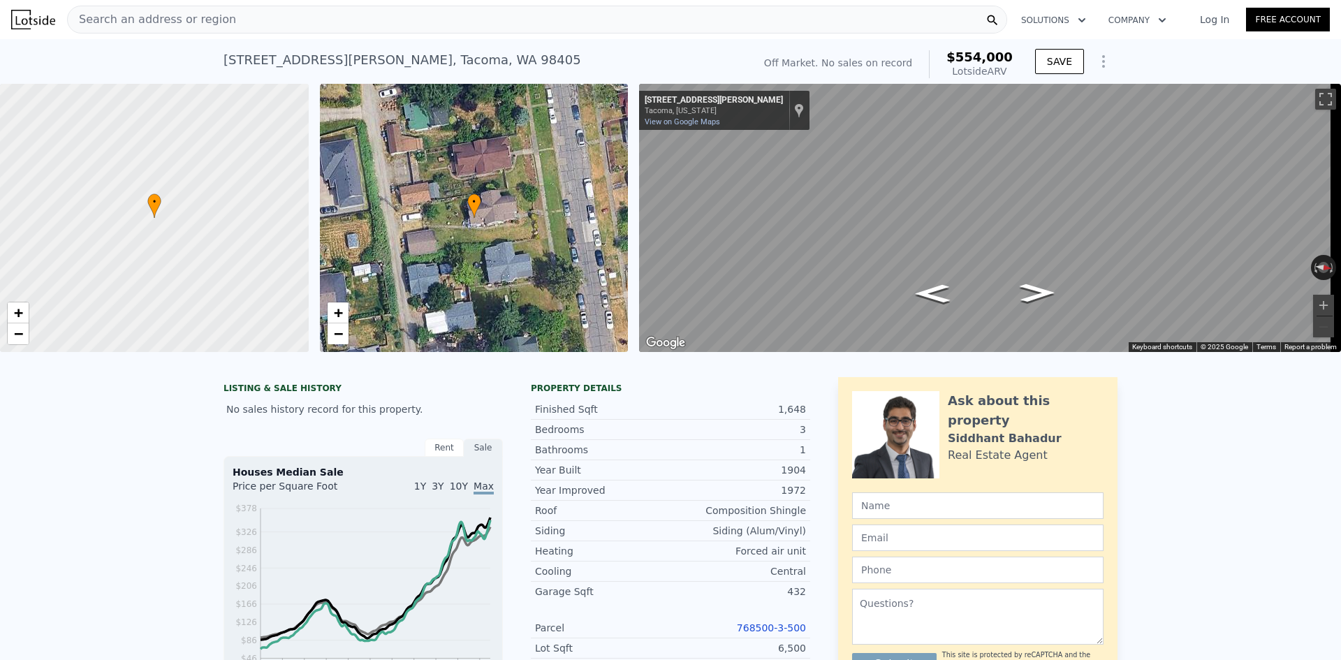
click at [353, 57] on div "2144 S Ainsworth Ave , Tacoma , WA 98405" at bounding box center [403, 60] width 358 height 20
copy div "2144 S Ainsworth Ave , Tacoma , WA 98405 No sales on record (~ARV $554k )"
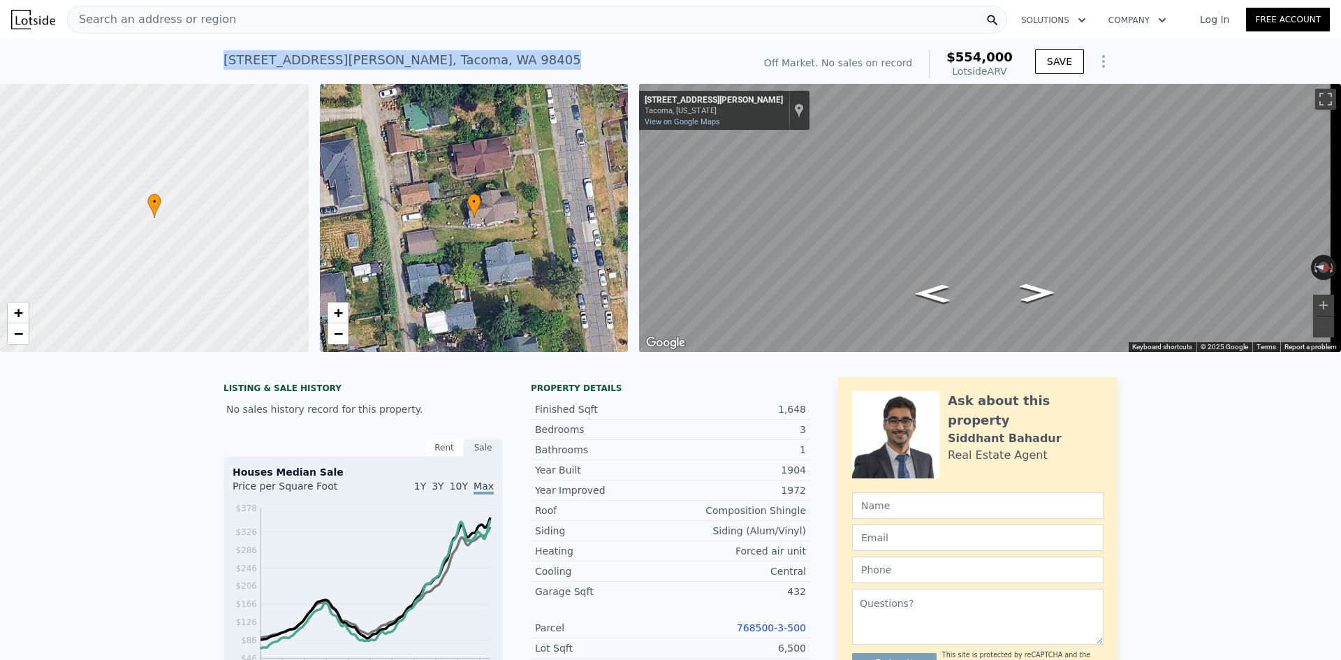
click at [323, 54] on div "2144 S Ainsworth Ave , Tacoma , WA 98405" at bounding box center [403, 60] width 358 height 20
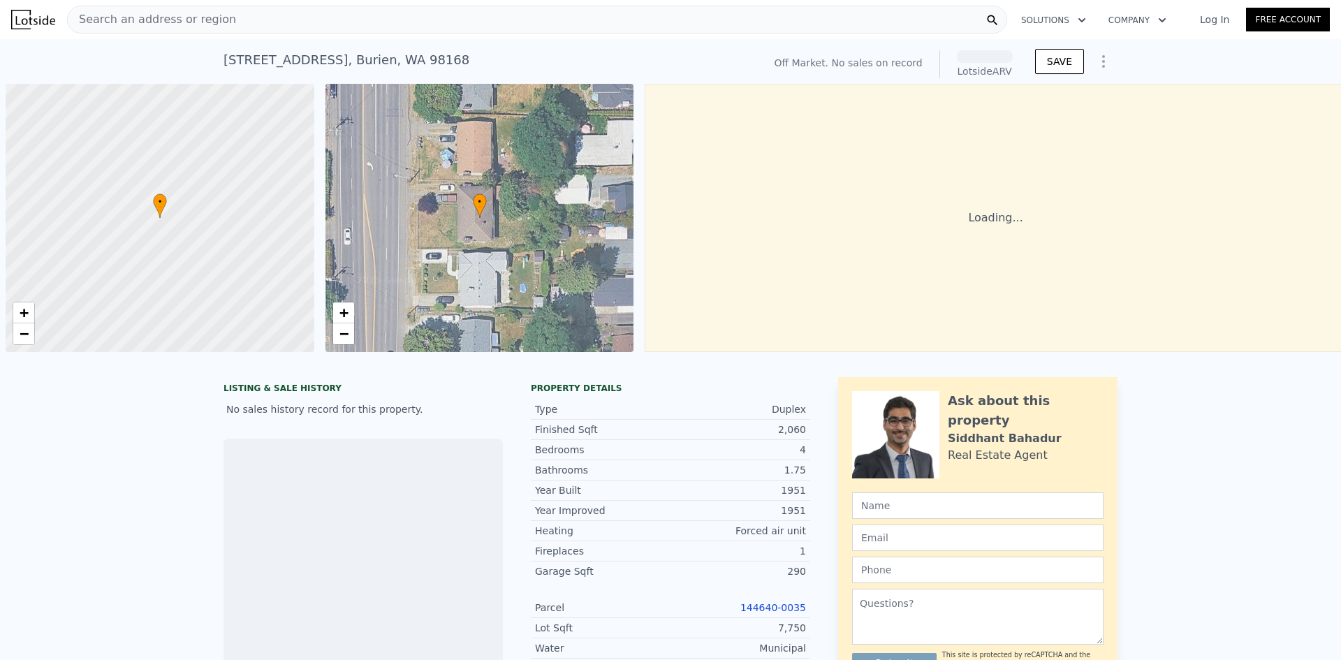
scroll to position [0, 6]
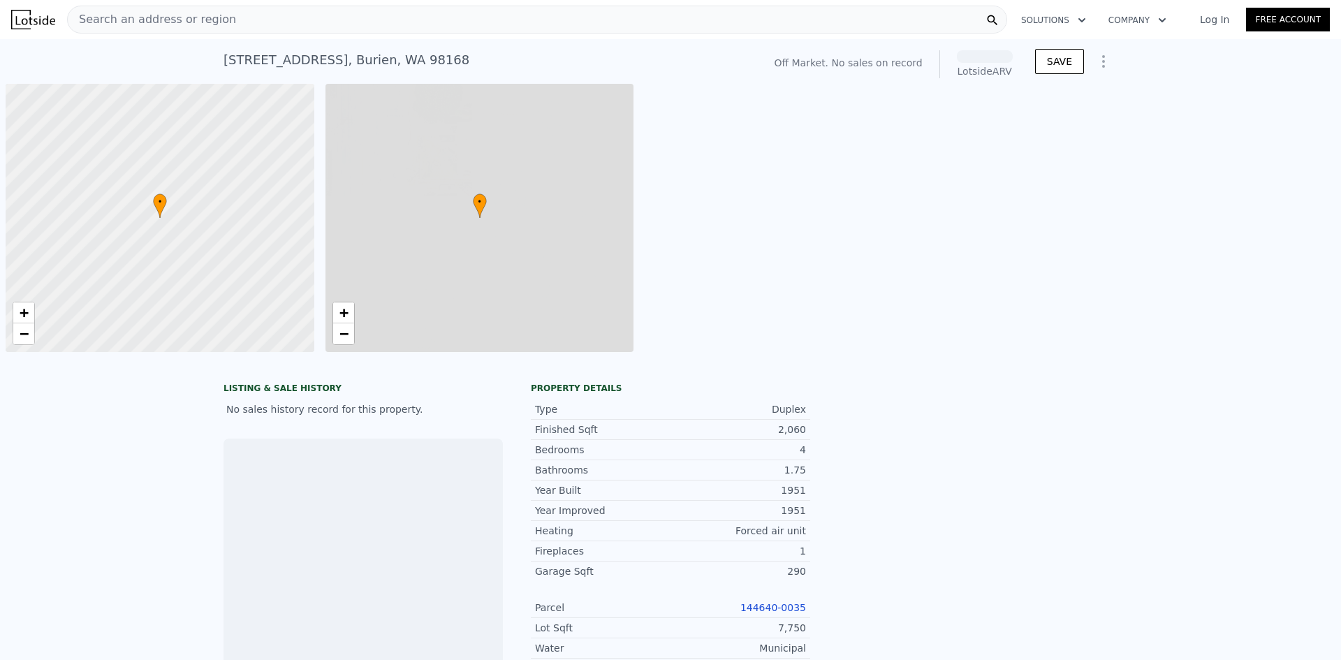
scroll to position [0, 6]
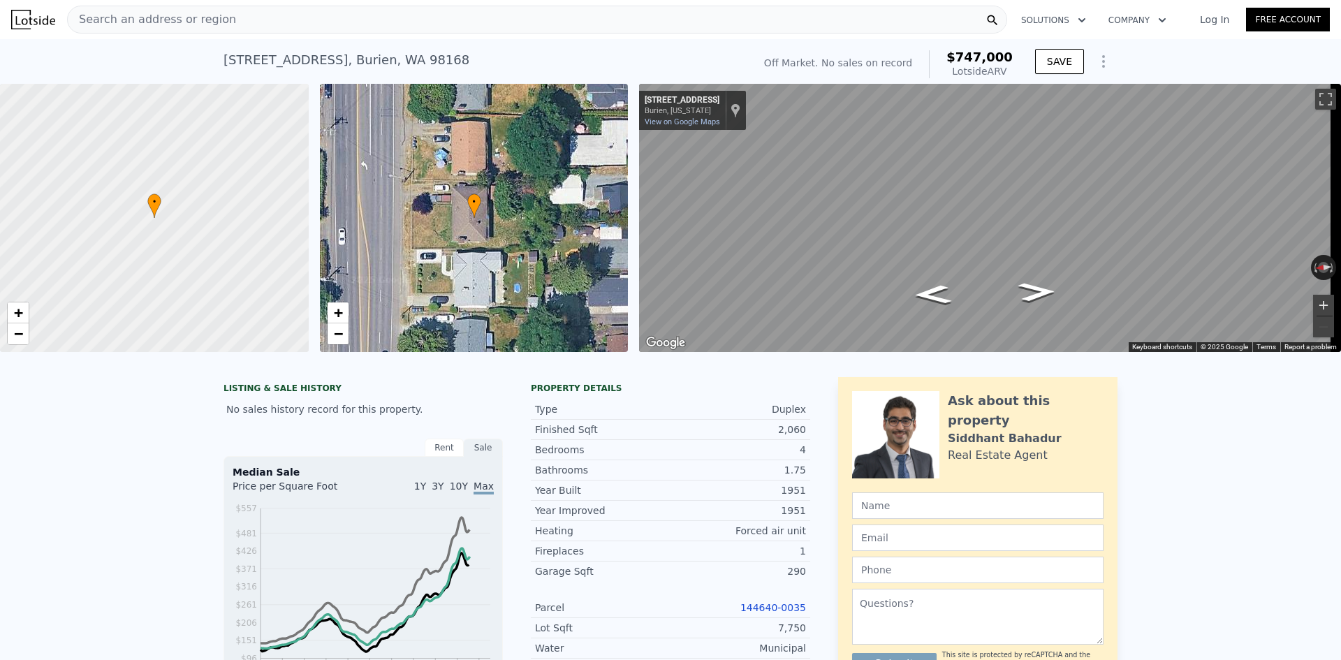
click at [1316, 296] on button "Zoom in" at bounding box center [1323, 305] width 21 height 21
click at [1316, 302] on button "Zoom in" at bounding box center [1323, 305] width 21 height 21
click at [1313, 321] on button "Zoom out" at bounding box center [1323, 326] width 21 height 21
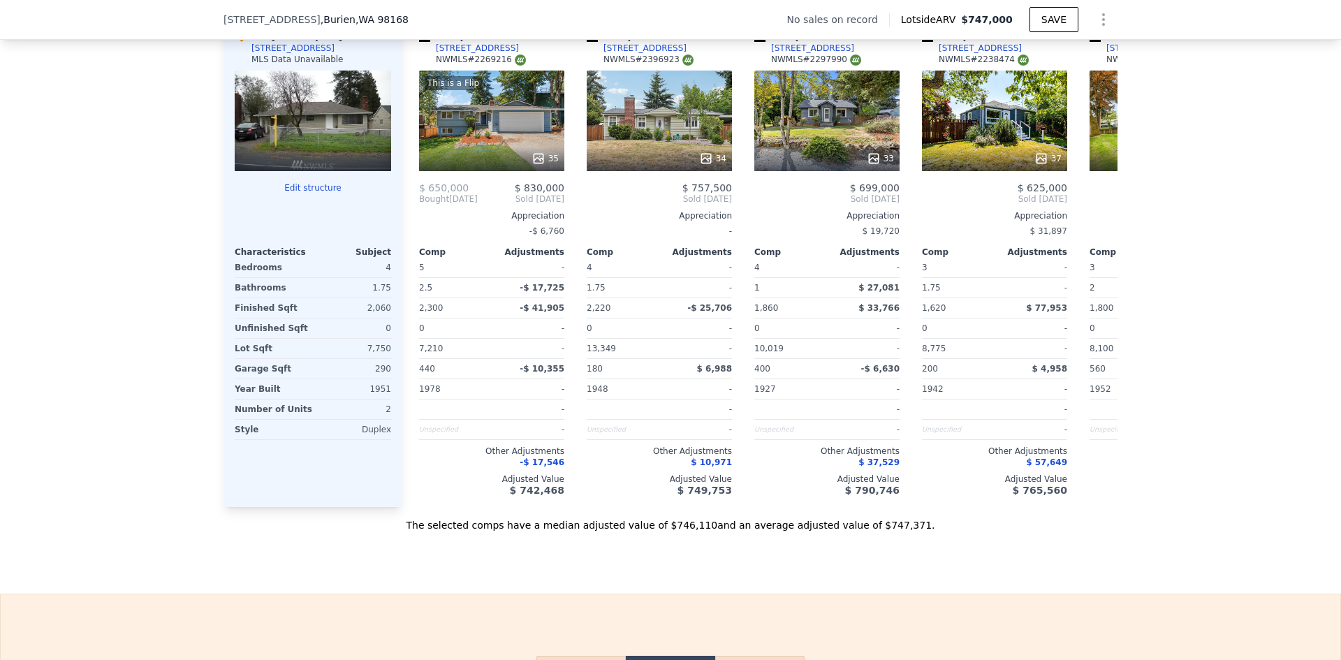
scroll to position [1392, 0]
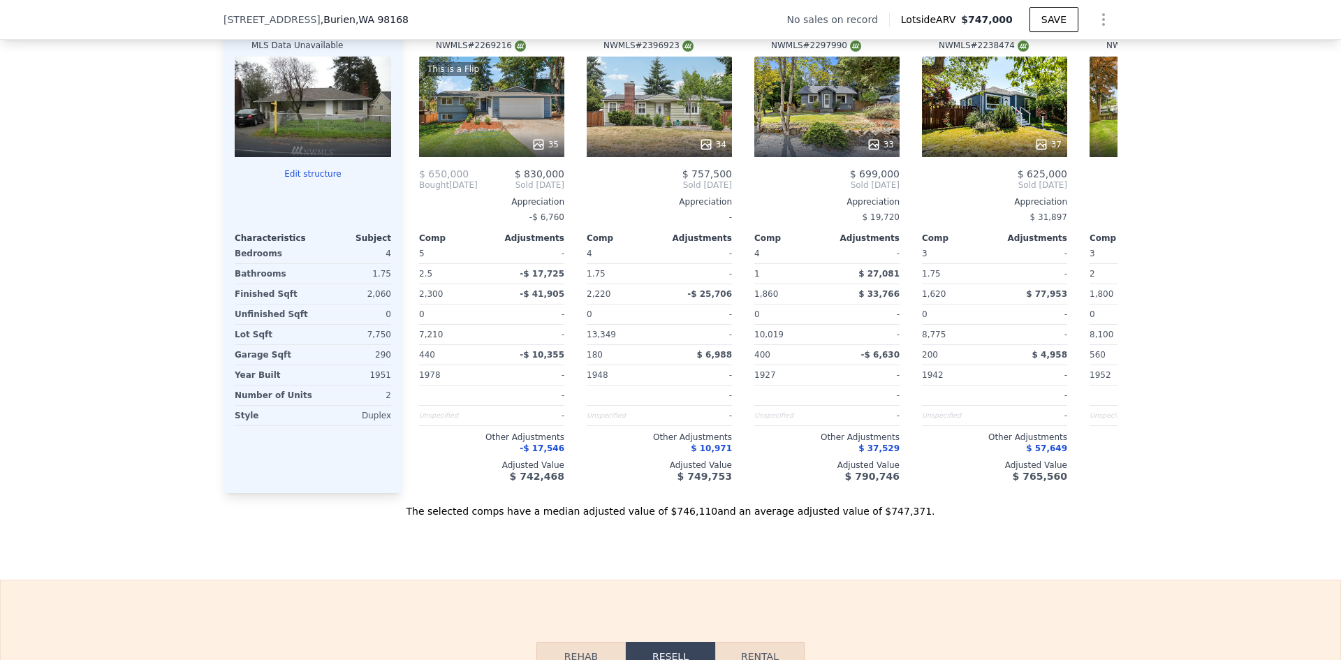
click at [371, 425] on div "Duplex" at bounding box center [353, 416] width 75 height 20
click at [63, 453] on div "We found 12 sales that match your search Filters Map Prices Modify Comp Filters…" at bounding box center [670, 105] width 1341 height 828
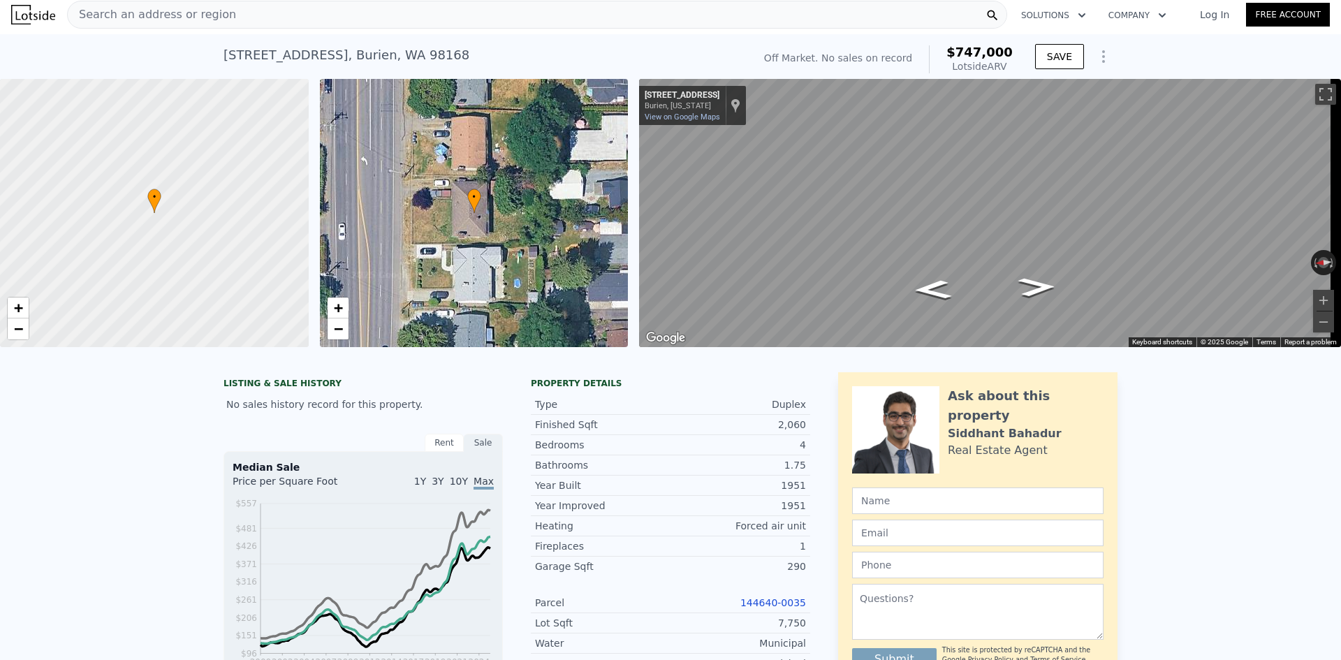
scroll to position [0, 0]
